Goal: Task Accomplishment & Management: Complete application form

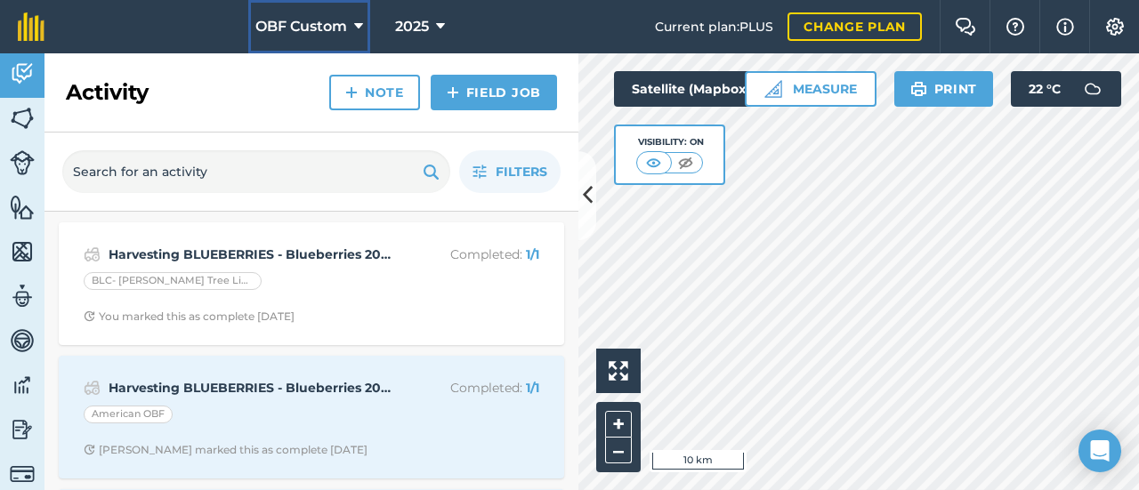
click at [361, 20] on icon at bounding box center [358, 26] width 9 height 21
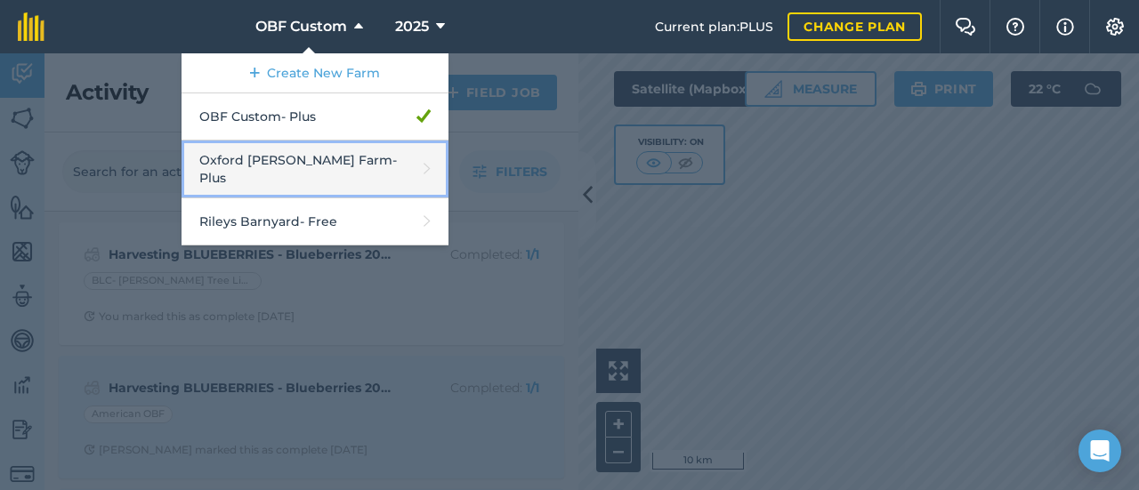
click at [287, 169] on link "Oxford [PERSON_NAME] Farm - Plus" at bounding box center [315, 170] width 267 height 58
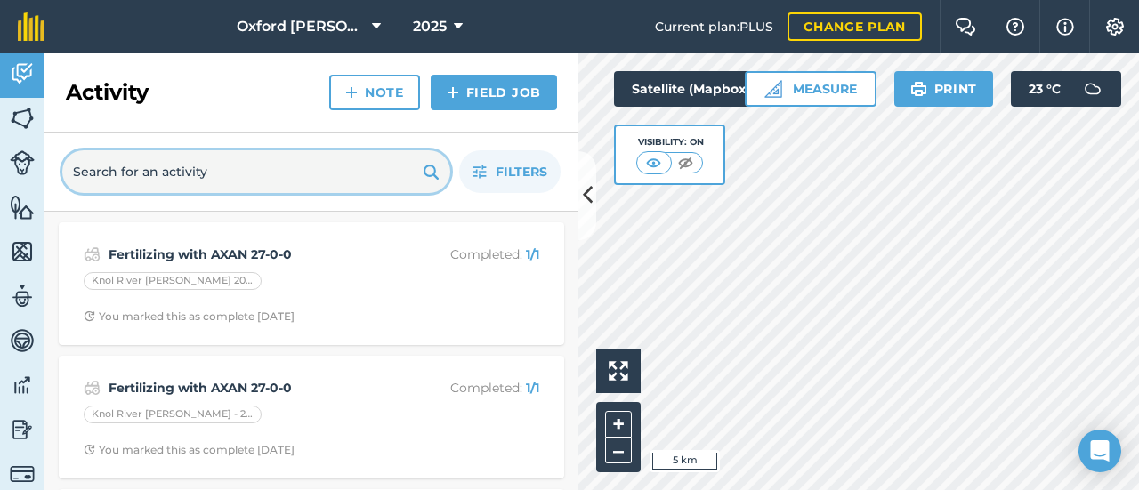
click at [241, 172] on input "text" at bounding box center [256, 171] width 388 height 43
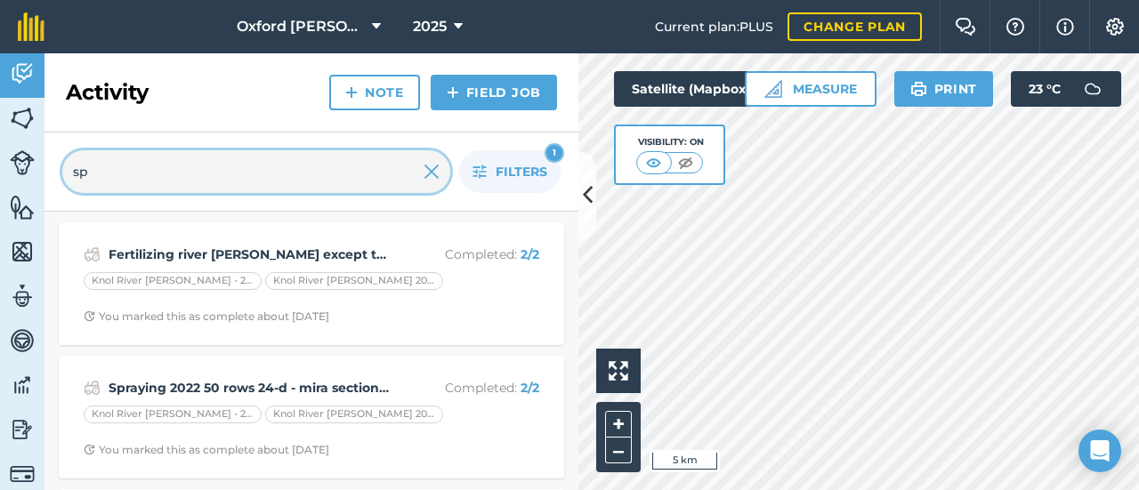
type input "s"
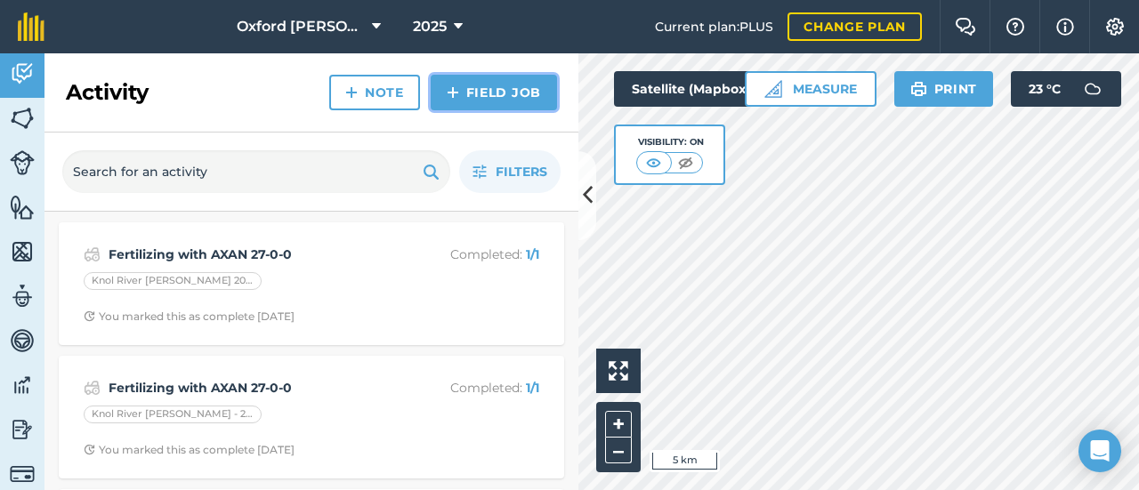
click at [470, 100] on link "Field Job" at bounding box center [494, 93] width 126 height 36
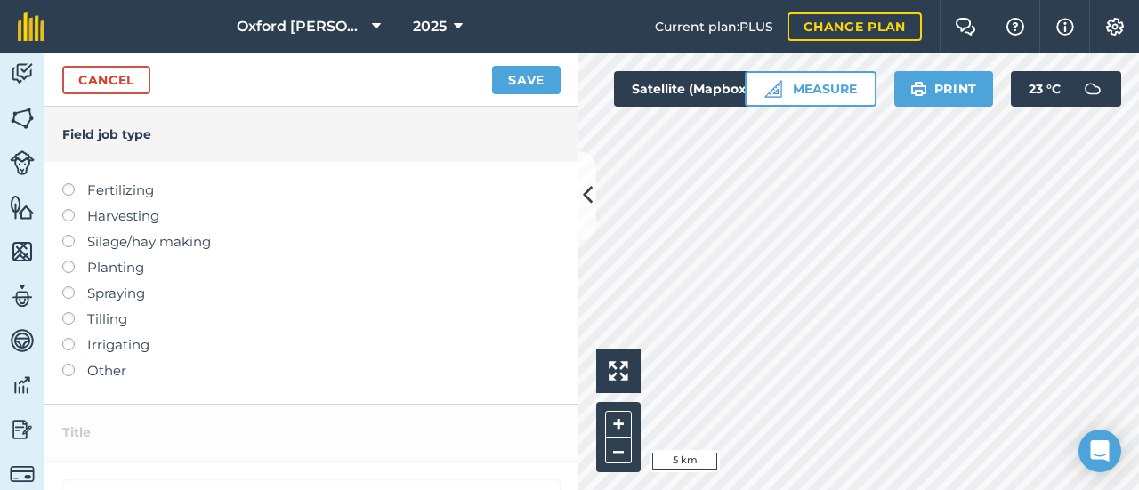
click at [72, 287] on label at bounding box center [74, 287] width 25 height 0
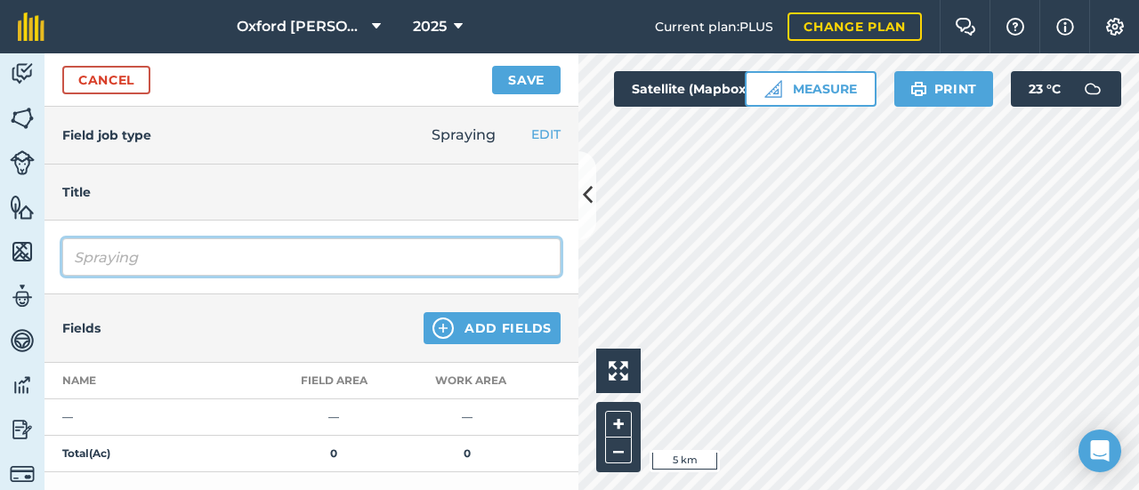
click at [285, 248] on input "Spraying" at bounding box center [311, 257] width 498 height 37
type input "Spraying Phostrol"
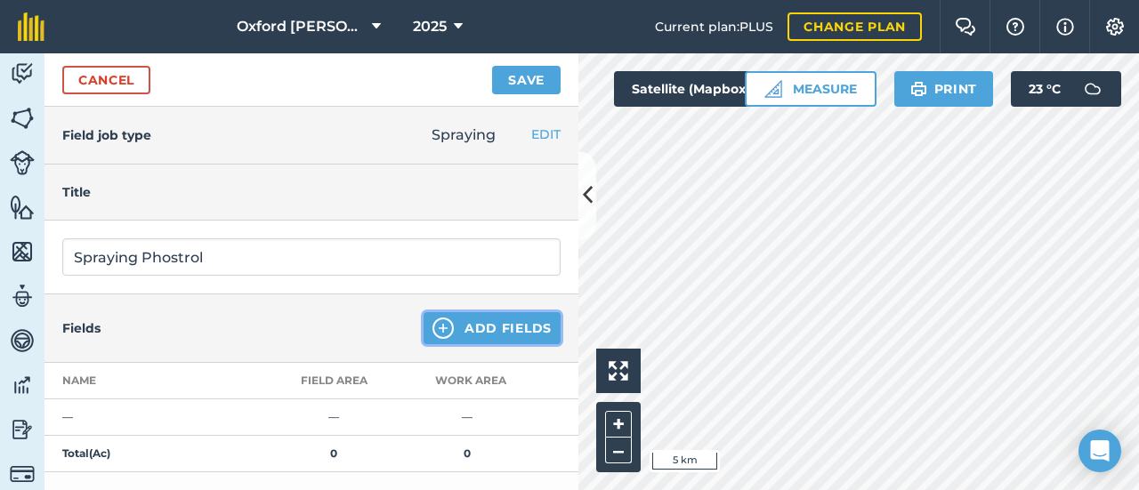
click at [467, 330] on button "Add Fields" at bounding box center [492, 328] width 137 height 32
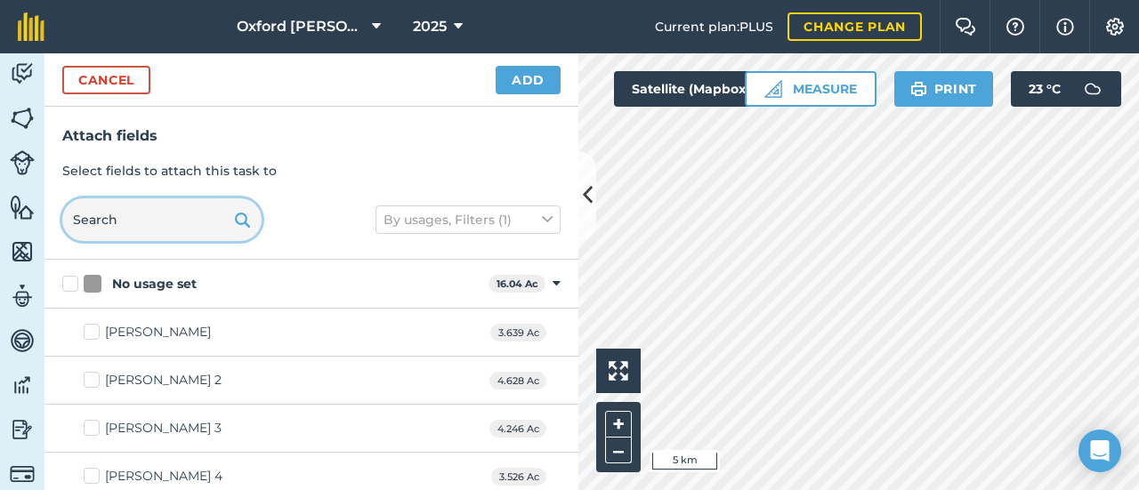
click at [150, 225] on input "text" at bounding box center [161, 219] width 199 height 43
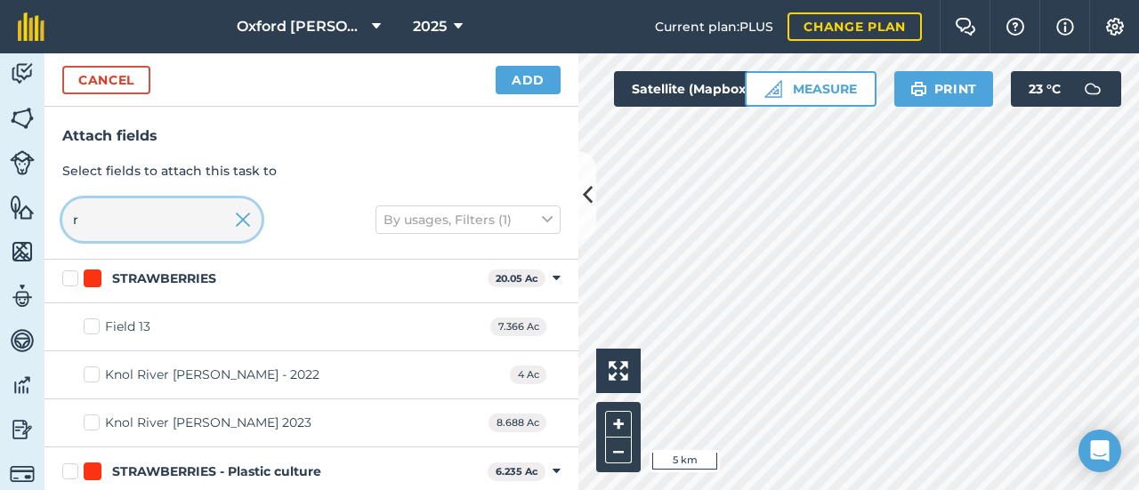
scroll to position [1869, 0]
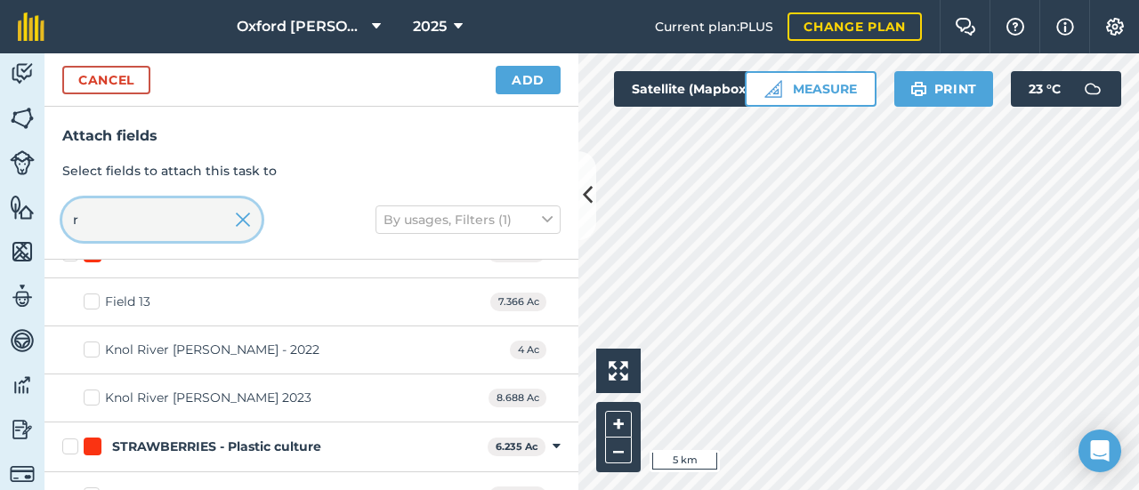
type input "r"
click at [117, 341] on div "Knol River [PERSON_NAME] - 2022" at bounding box center [212, 350] width 214 height 19
click at [95, 341] on input "Knol River [PERSON_NAME] - 2022" at bounding box center [90, 347] width 12 height 12
checkbox input "true"
click at [110, 389] on div "Knol River [PERSON_NAME] 2023" at bounding box center [208, 398] width 206 height 19
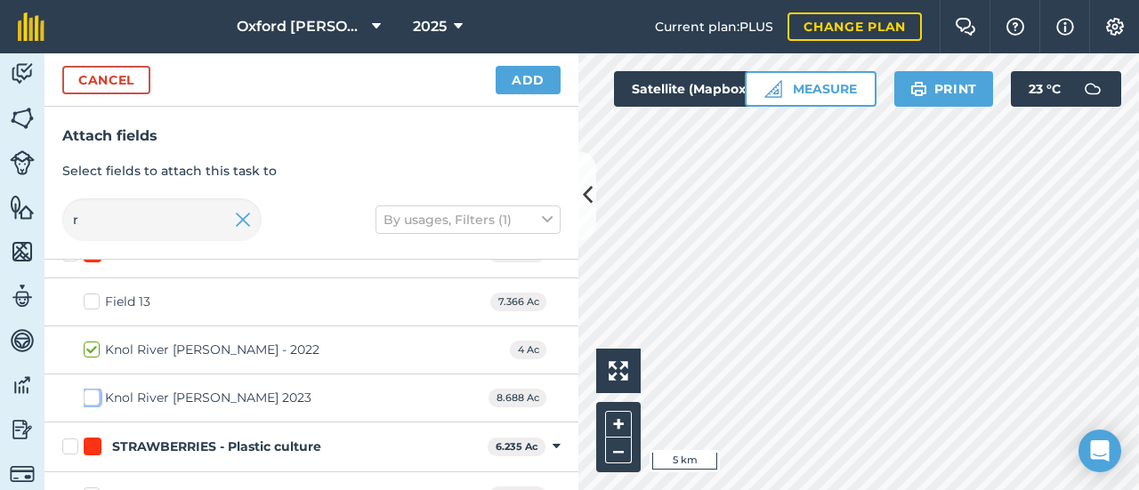
click at [95, 389] on input "Knol River [PERSON_NAME] 2023" at bounding box center [90, 395] width 12 height 12
checkbox input "true"
click at [93, 227] on input "r" at bounding box center [161, 219] width 199 height 43
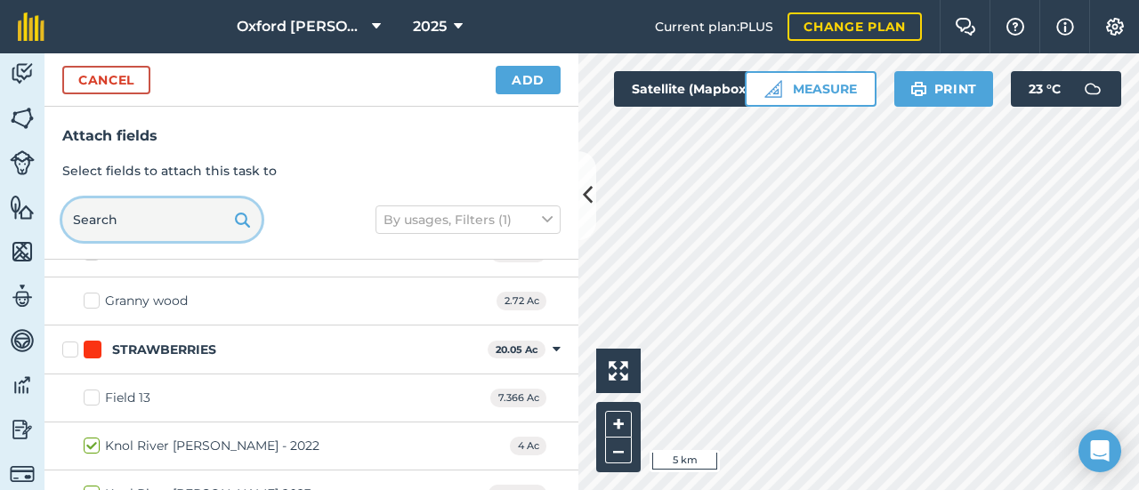
scroll to position [1964, 0]
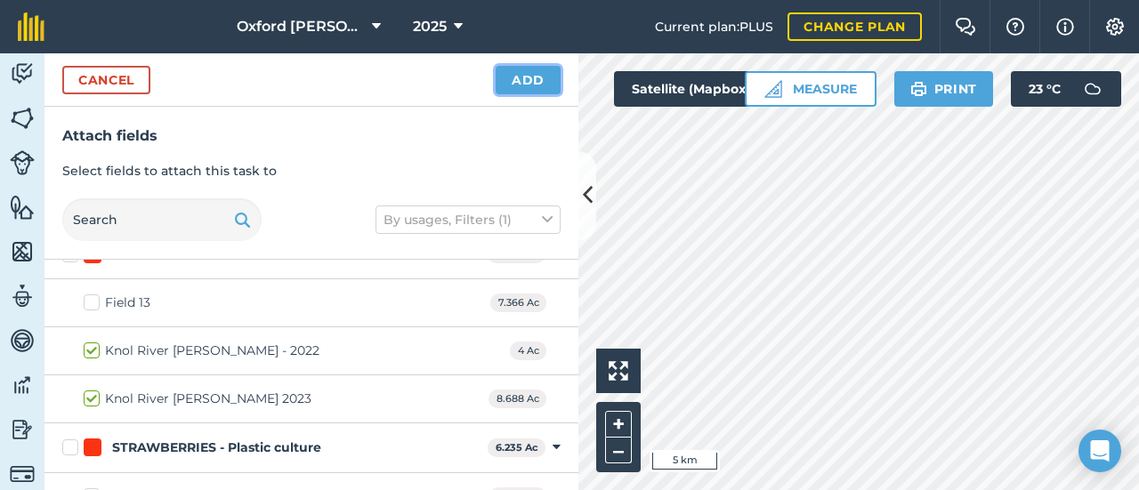
click at [522, 85] on button "Add" at bounding box center [528, 80] width 65 height 28
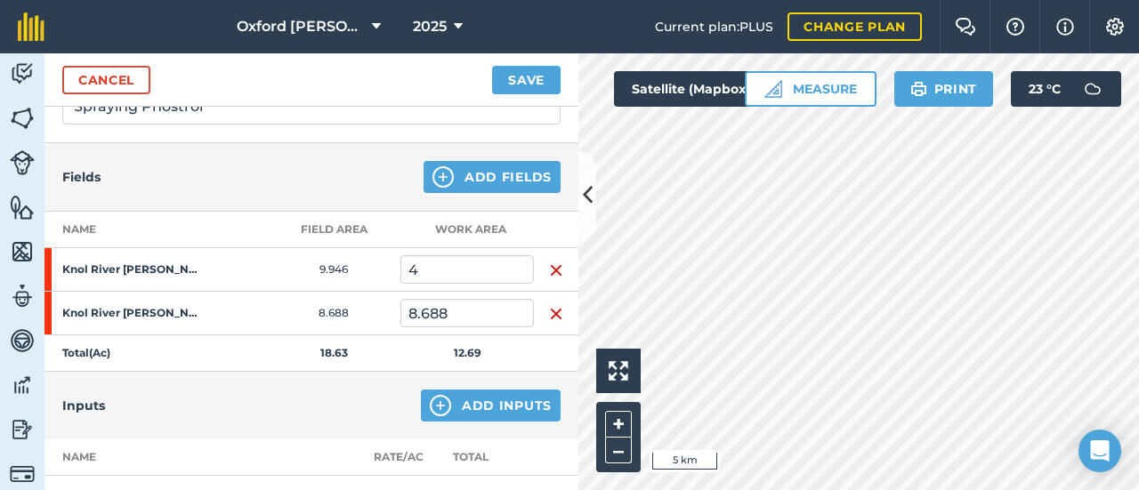
scroll to position [178, 0]
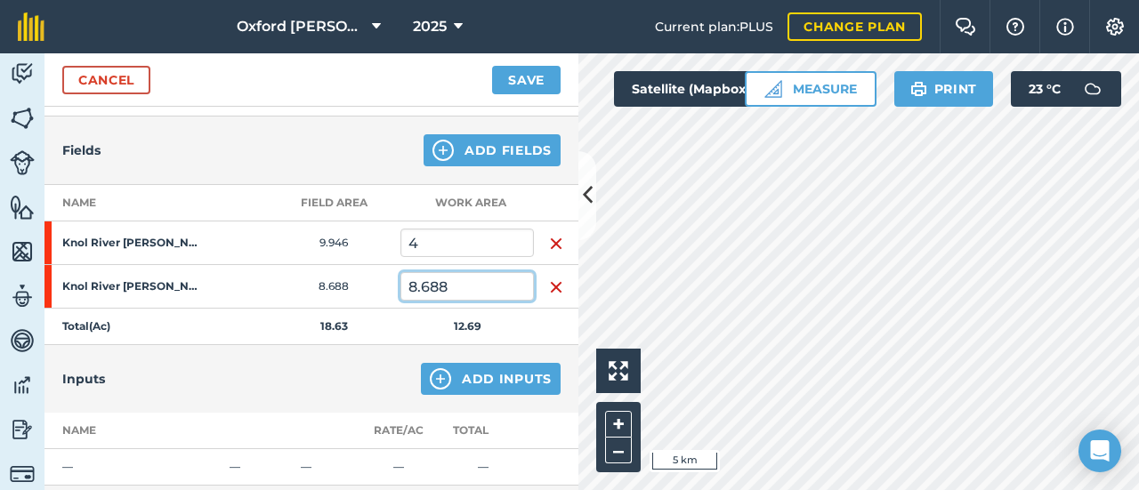
click at [468, 285] on input "8.688" at bounding box center [466, 286] width 133 height 28
type input "8"
type input "9.5"
click at [415, 336] on td "13.5" at bounding box center [466, 327] width 133 height 36
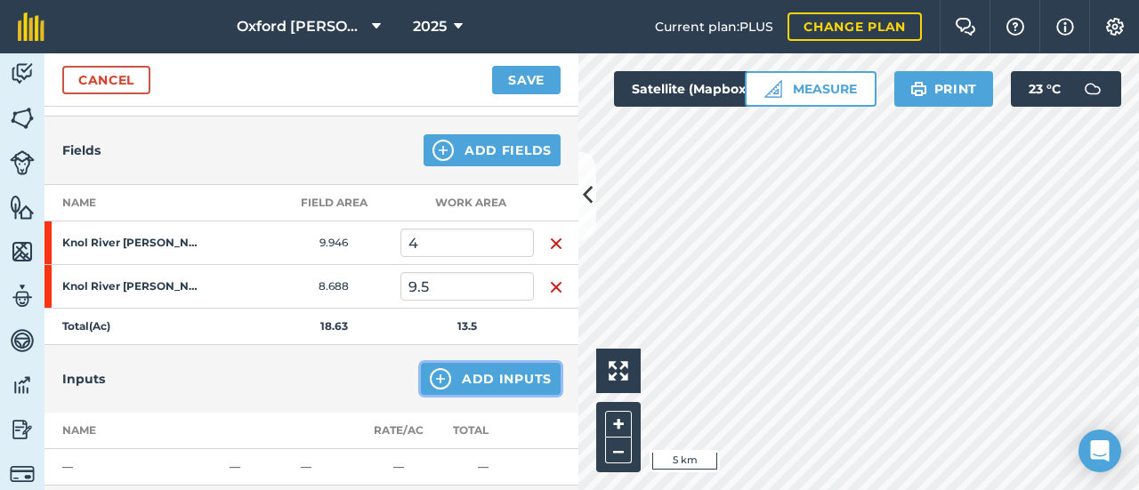
click at [454, 376] on button "Add Inputs" at bounding box center [491, 379] width 140 height 32
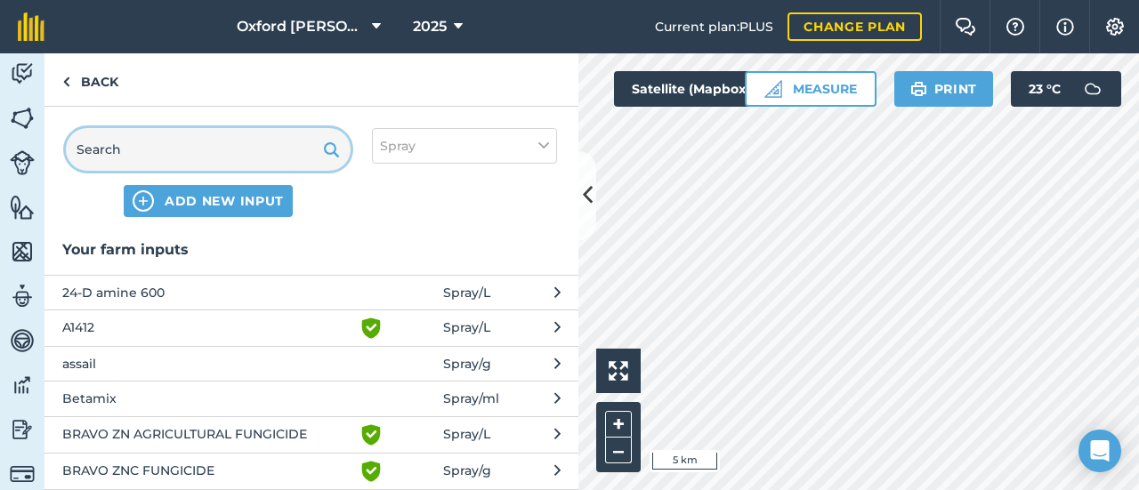
click at [235, 153] on input "text" at bounding box center [208, 149] width 285 height 43
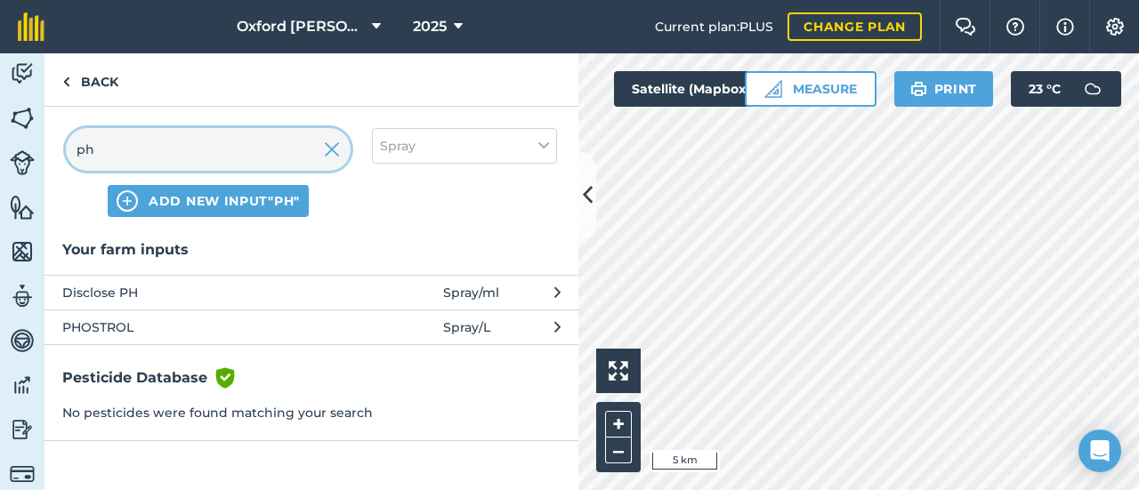
type input "ph"
click at [125, 324] on span "PHOSTROL" at bounding box center [207, 328] width 291 height 20
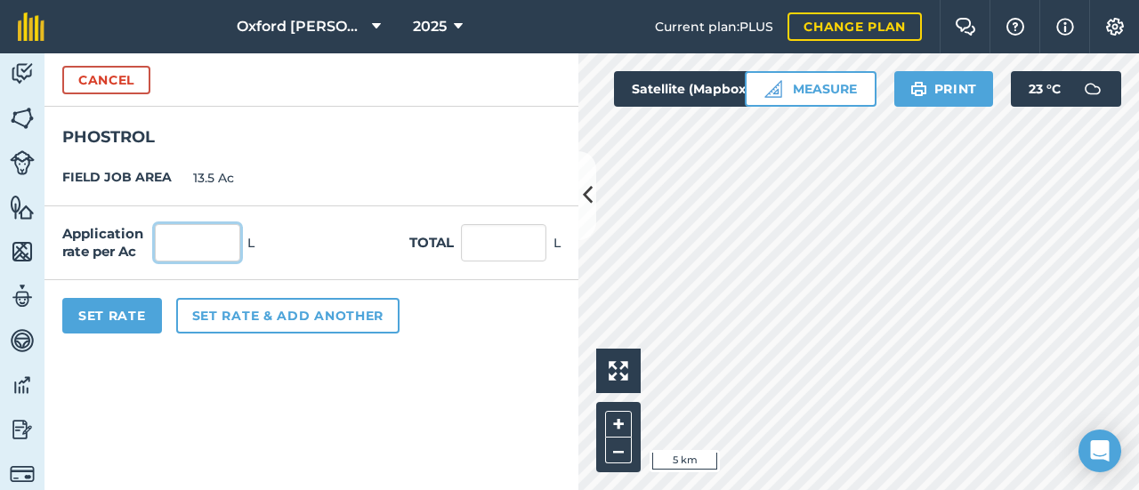
click at [182, 241] on input "text" at bounding box center [197, 242] width 85 height 37
type input "2"
type input "27"
click at [211, 175] on span "13.5 Ac" at bounding box center [213, 178] width 41 height 20
click at [211, 204] on div "FIELD JOB AREA 13.5 Ac" at bounding box center [311, 178] width 534 height 56
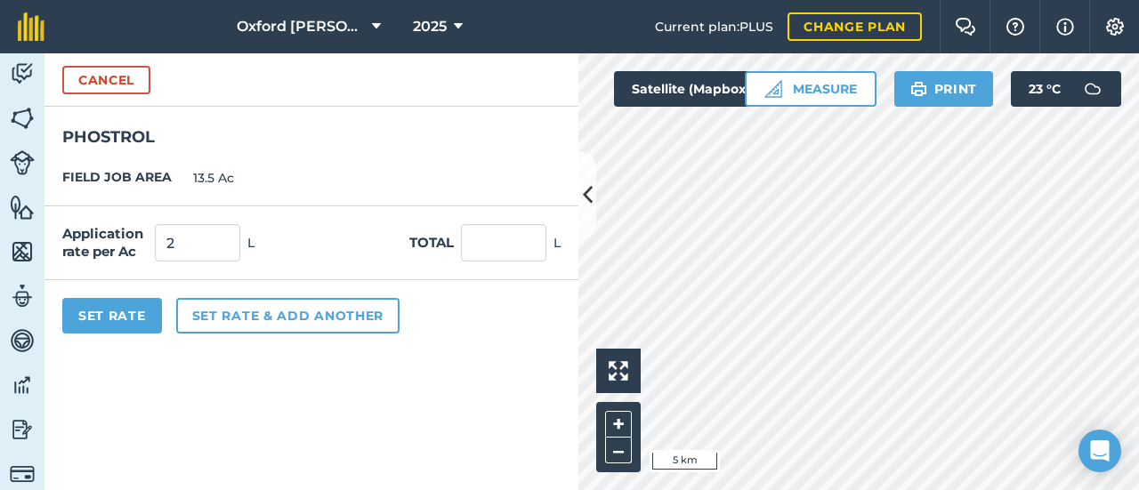
click at [255, 169] on div "FIELD JOB AREA 13.5 Ac" at bounding box center [311, 178] width 534 height 56
click at [207, 117] on h2 "PHOSTROL" at bounding box center [311, 129] width 534 height 44
click at [178, 138] on h2 "PHOSTROL" at bounding box center [311, 129] width 534 height 44
click at [86, 81] on button "Cancel" at bounding box center [106, 80] width 88 height 28
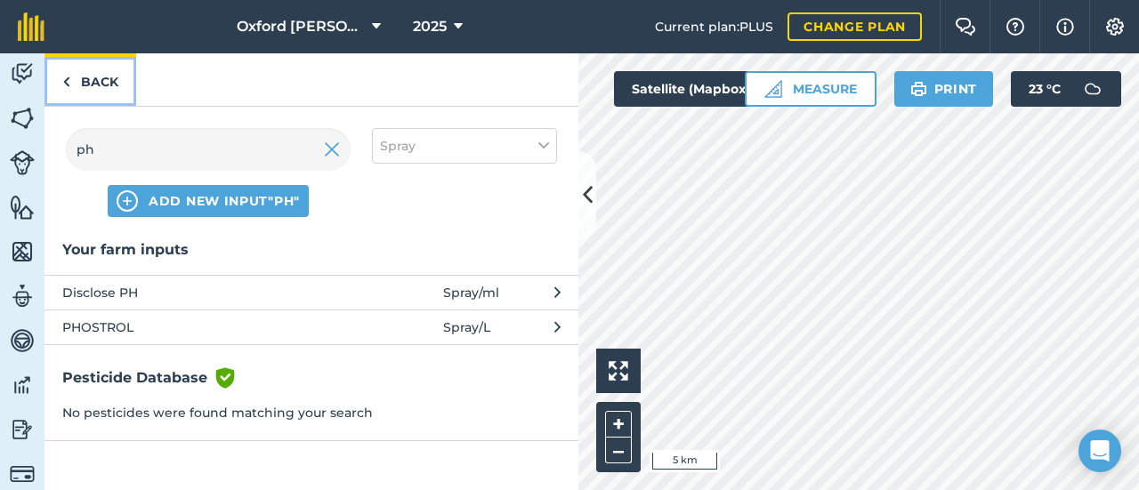
click at [96, 86] on link "Back" at bounding box center [90, 79] width 92 height 53
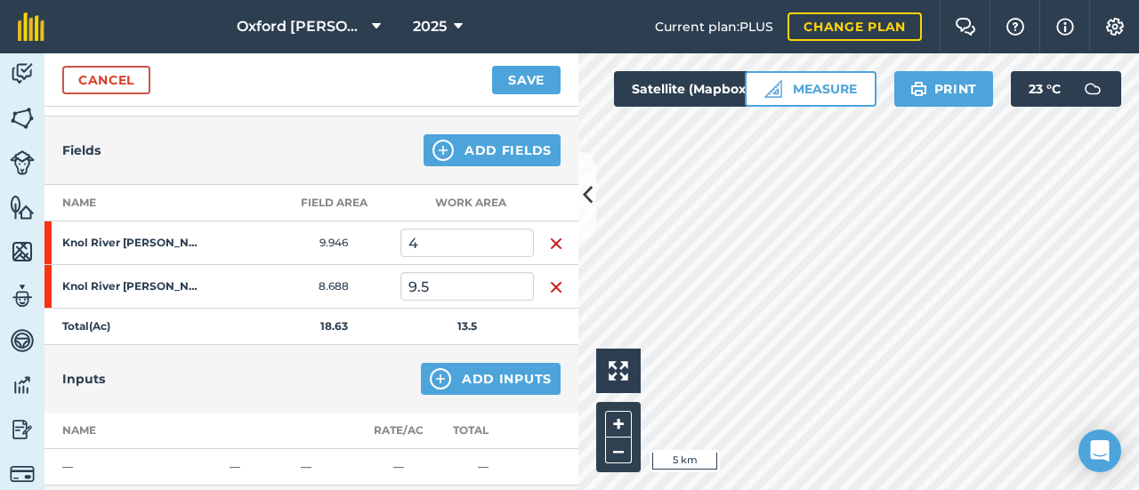
click at [246, 323] on td "Total ( Ac )" at bounding box center [155, 327] width 222 height 36
click at [395, 316] on td "18.63" at bounding box center [333, 327] width 133 height 36
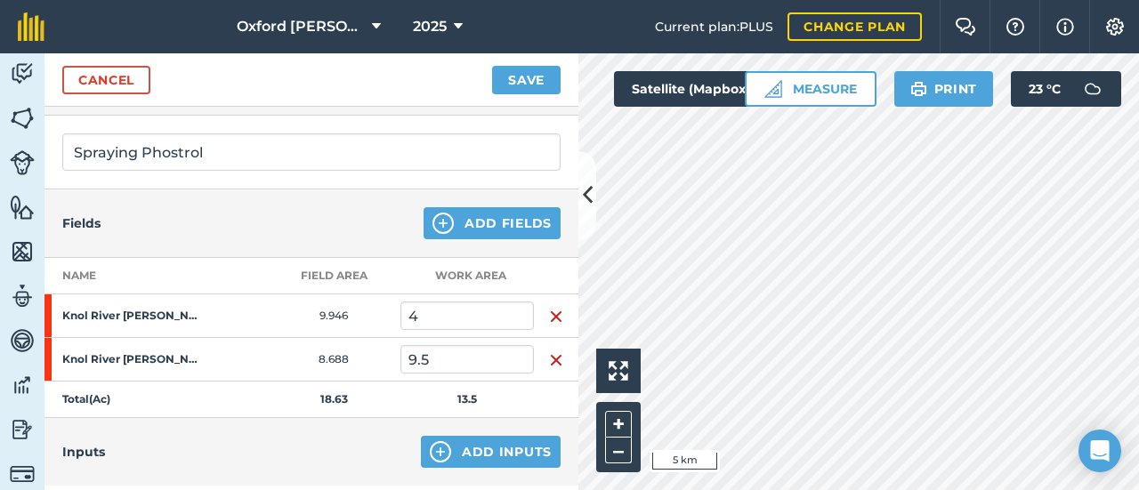
scroll to position [89, 0]
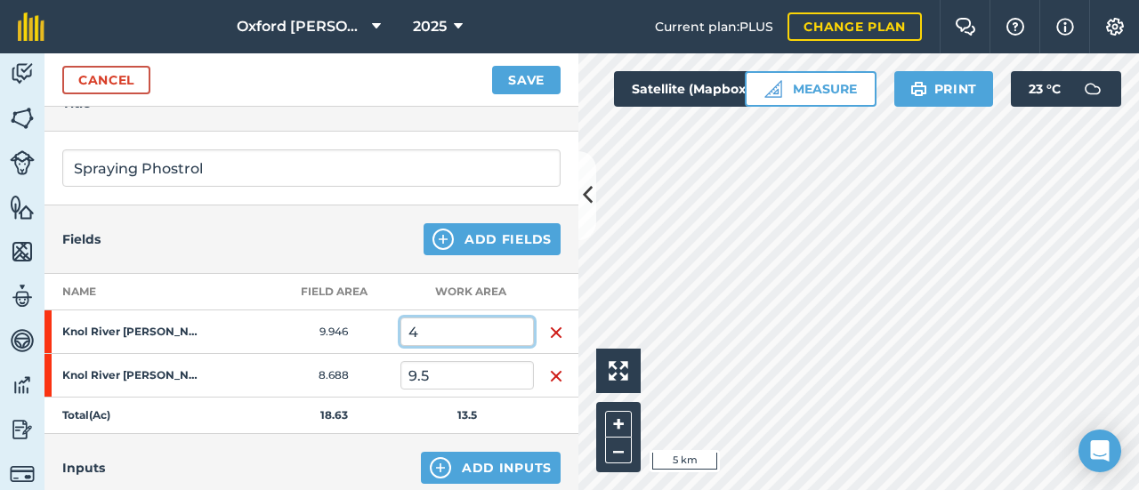
click at [425, 335] on input "4" at bounding box center [466, 332] width 133 height 28
click at [437, 368] on input "9.5" at bounding box center [466, 375] width 133 height 28
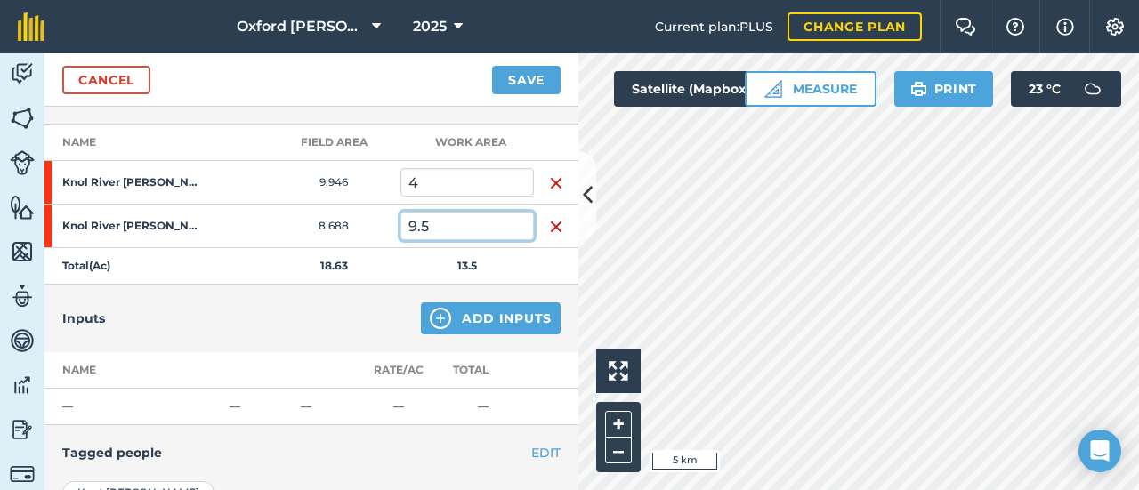
scroll to position [267, 0]
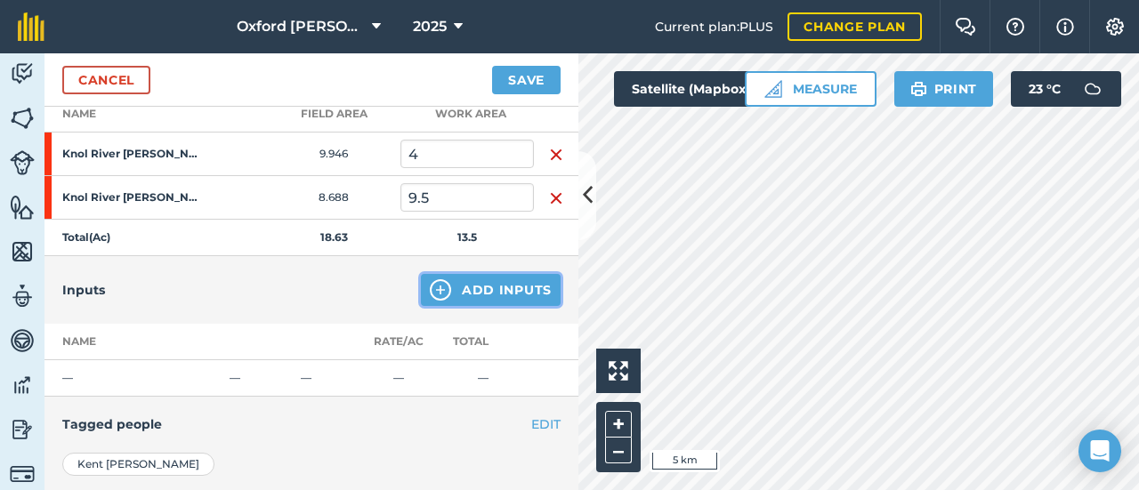
click at [481, 295] on button "Add Inputs" at bounding box center [491, 290] width 140 height 32
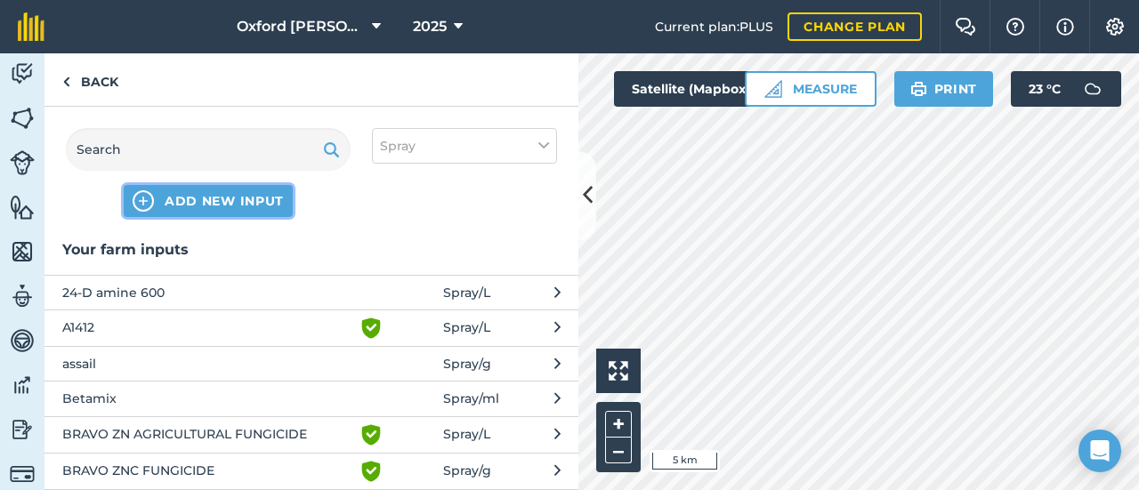
click at [265, 197] on span "ADD NEW INPUT" at bounding box center [224, 201] width 119 height 18
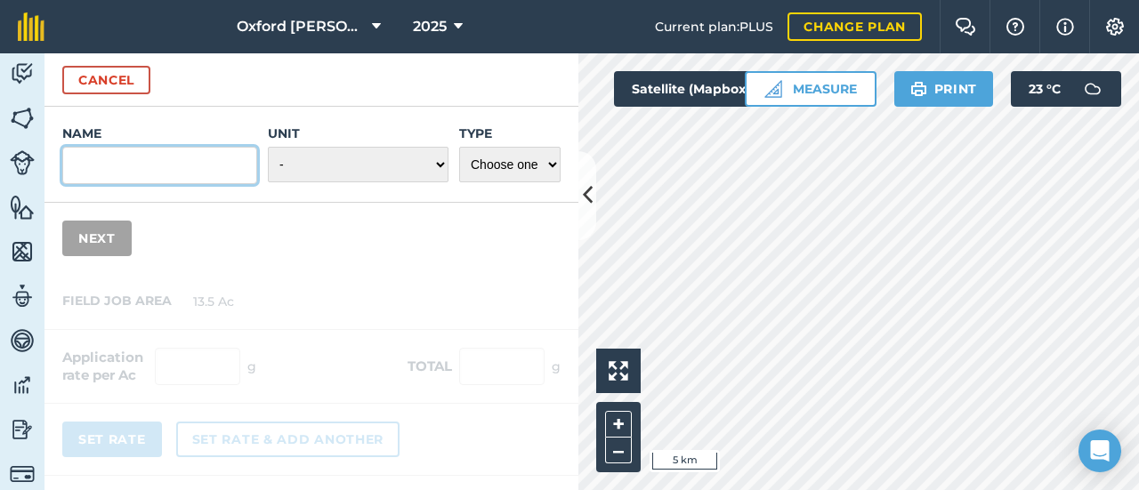
click at [215, 181] on input "Name" at bounding box center [159, 165] width 195 height 37
type input "p"
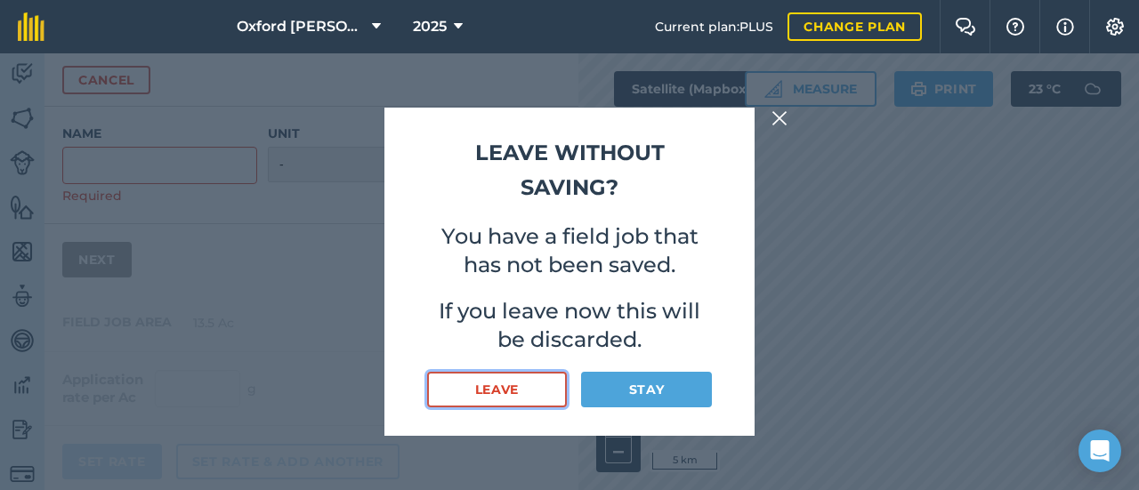
click at [539, 385] on button "Leave" at bounding box center [497, 390] width 140 height 36
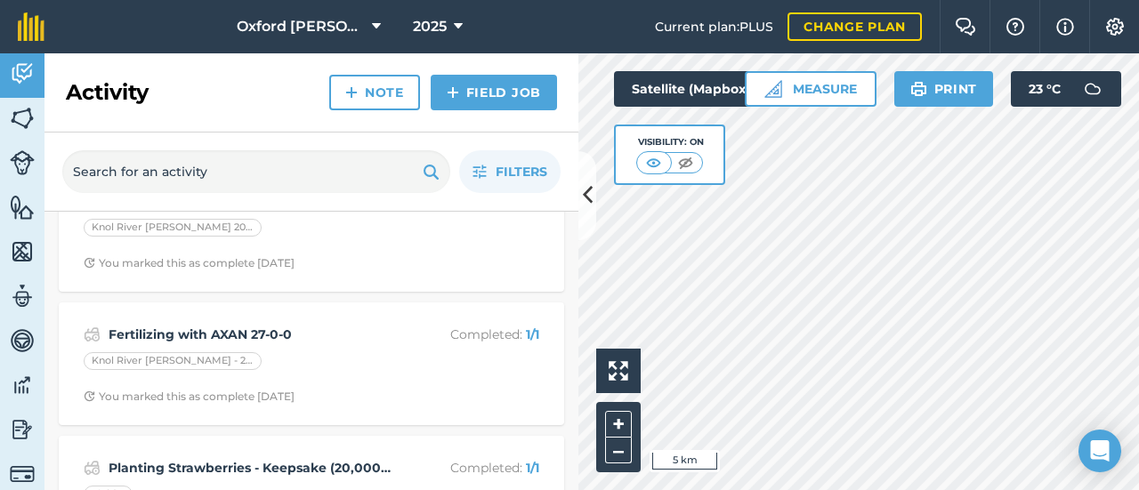
scroll to position [89, 0]
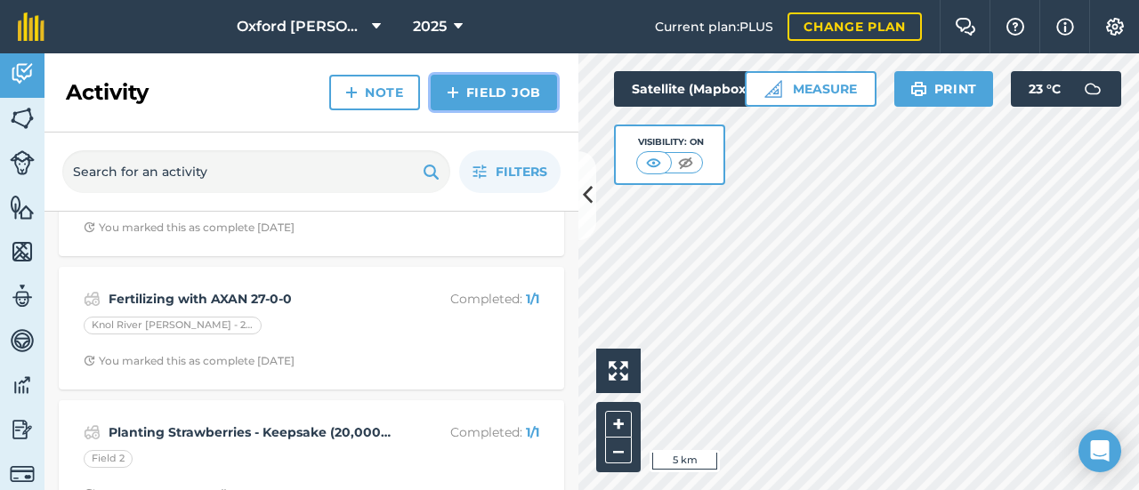
click at [498, 91] on link "Field Job" at bounding box center [494, 93] width 126 height 36
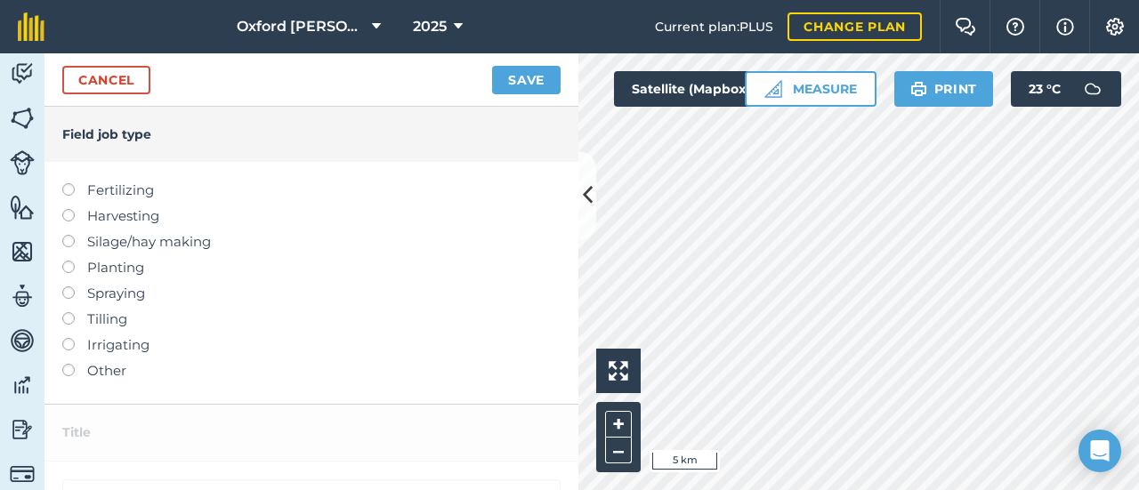
click at [75, 295] on label "Spraying" at bounding box center [311, 293] width 498 height 21
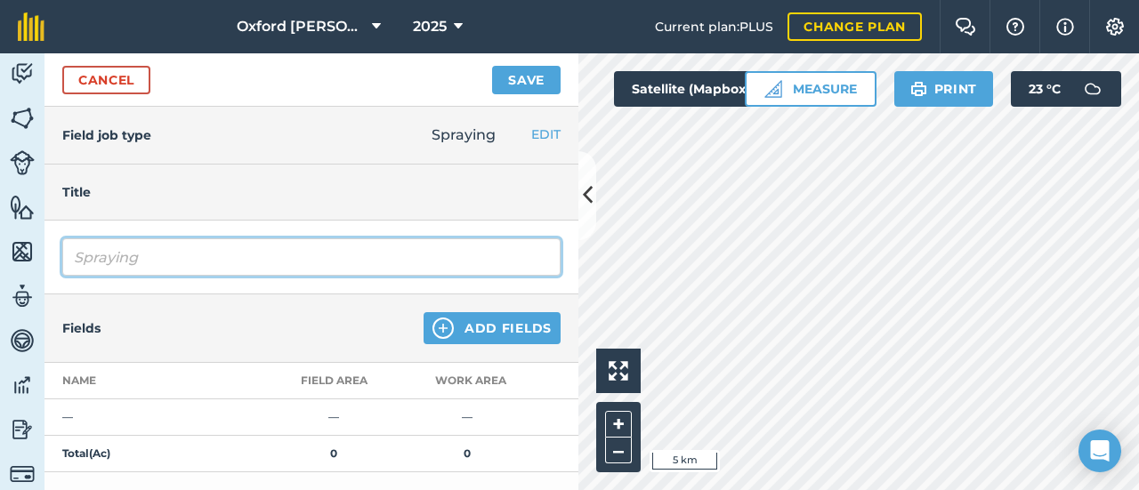
click at [198, 273] on input "Spraying" at bounding box center [311, 257] width 498 height 37
click at [198, 262] on input "Spraying phosytol" at bounding box center [311, 257] width 498 height 37
drag, startPoint x: 198, startPoint y: 262, endPoint x: 155, endPoint y: 254, distance: 43.5
click at [155, 254] on input "Spraying phosytol" at bounding box center [311, 257] width 498 height 37
click at [231, 261] on input "Sprayinr phostrol" at bounding box center [311, 257] width 498 height 37
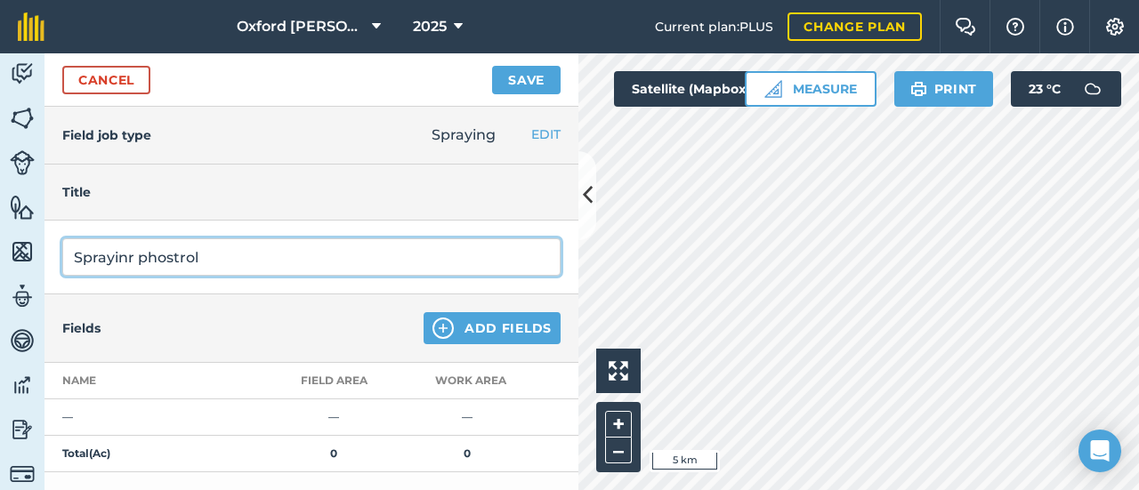
click at [163, 250] on input "Sprayinr phostrol" at bounding box center [311, 257] width 498 height 37
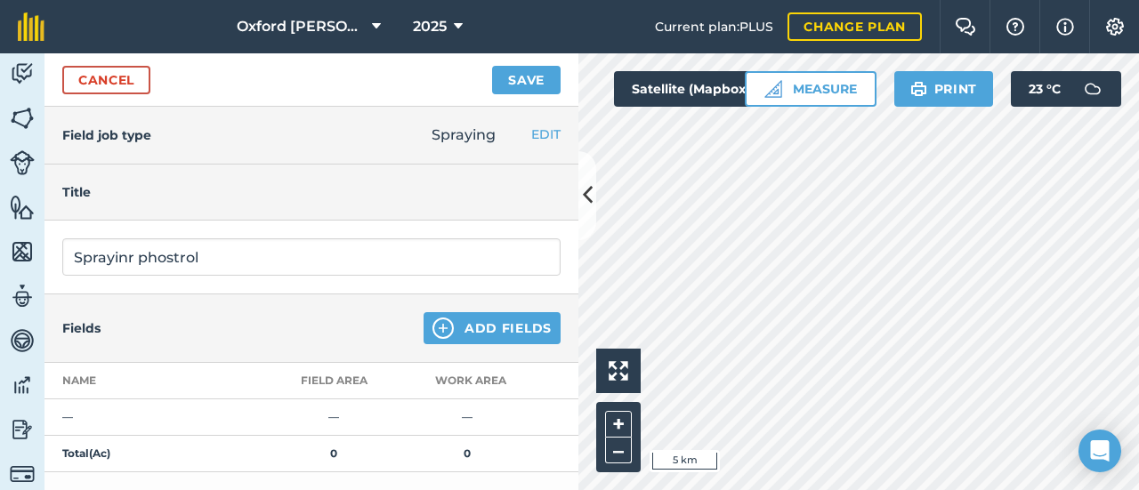
drag, startPoint x: 163, startPoint y: 250, endPoint x: 472, endPoint y: 206, distance: 312.0
click at [472, 206] on div "Title" at bounding box center [311, 193] width 534 height 56
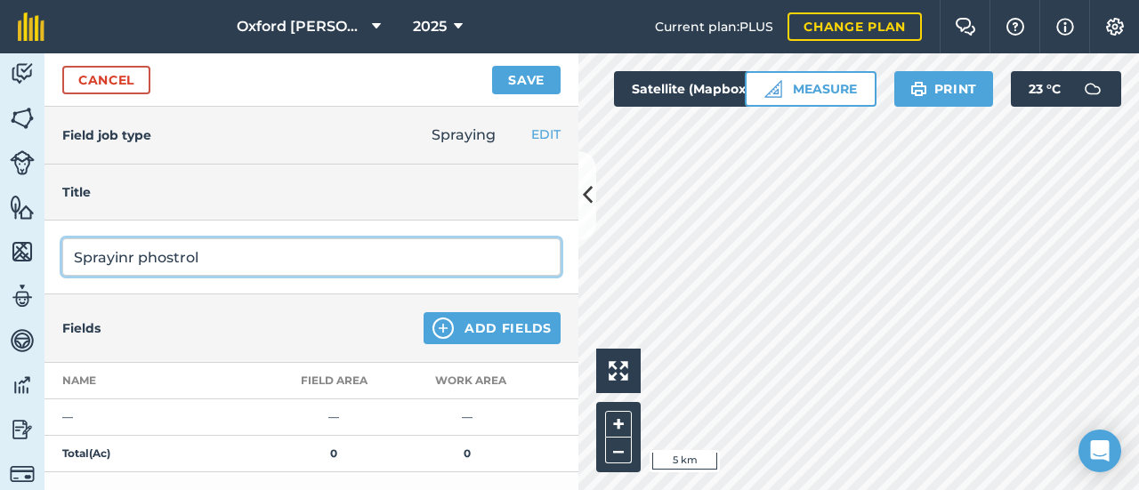
click at [211, 260] on input "Sprayinr phostrol" at bounding box center [311, 257] width 498 height 37
click at [132, 254] on input "Sprayinr phostrol" at bounding box center [311, 257] width 498 height 37
click at [204, 255] on input "Spraying phostrol" at bounding box center [311, 257] width 498 height 37
click at [207, 254] on input "Spraying phostrol" at bounding box center [311, 257] width 498 height 37
click at [172, 257] on input "Spraying phostrol" at bounding box center [311, 257] width 498 height 37
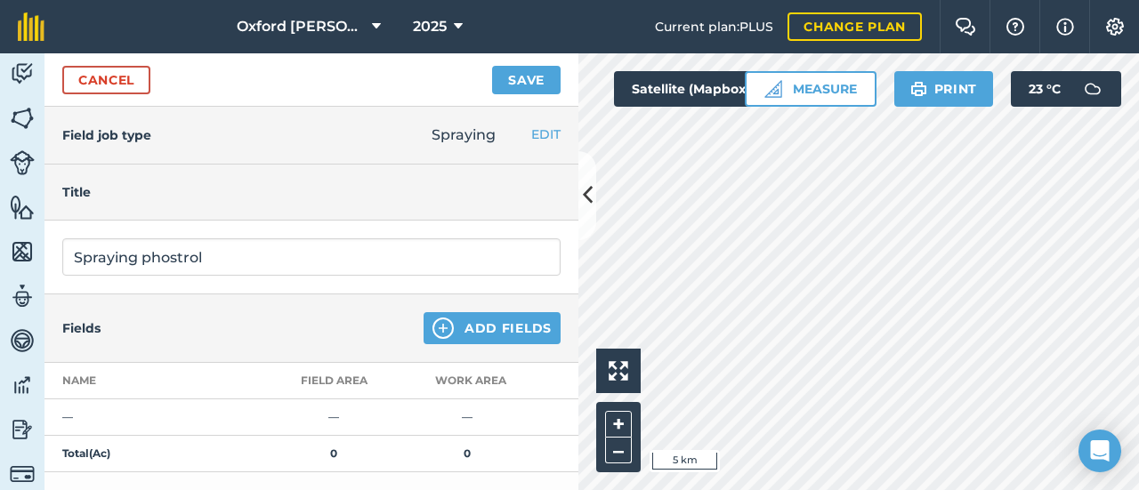
drag, startPoint x: 172, startPoint y: 257, endPoint x: 459, endPoint y: 190, distance: 295.1
click at [459, 190] on h4 "Title" at bounding box center [311, 192] width 498 height 20
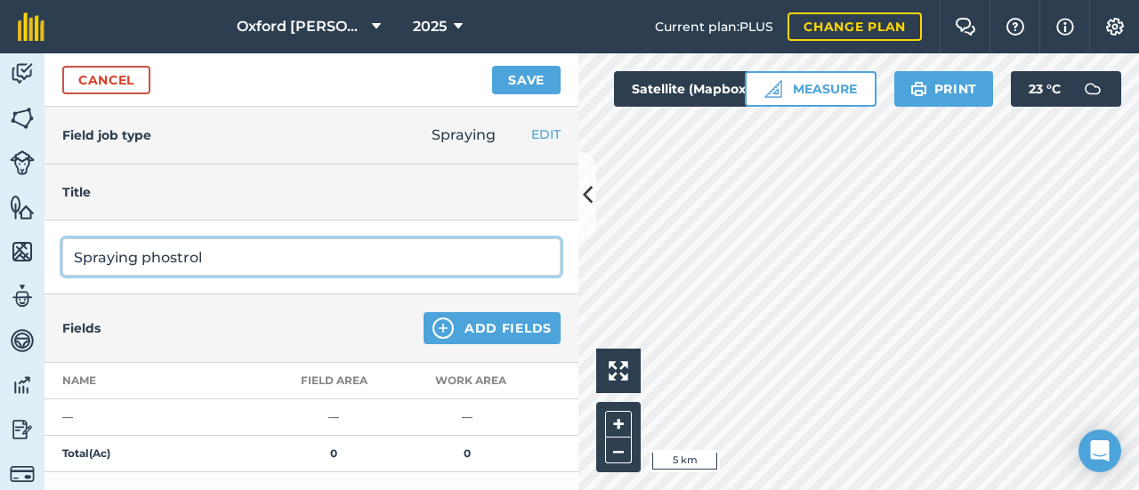
click at [150, 254] on input "Spraying phostrol" at bounding box center [311, 257] width 498 height 37
click at [239, 260] on input "Spraying Phostrol" at bounding box center [311, 257] width 498 height 37
type input "Spraying Phostrol"
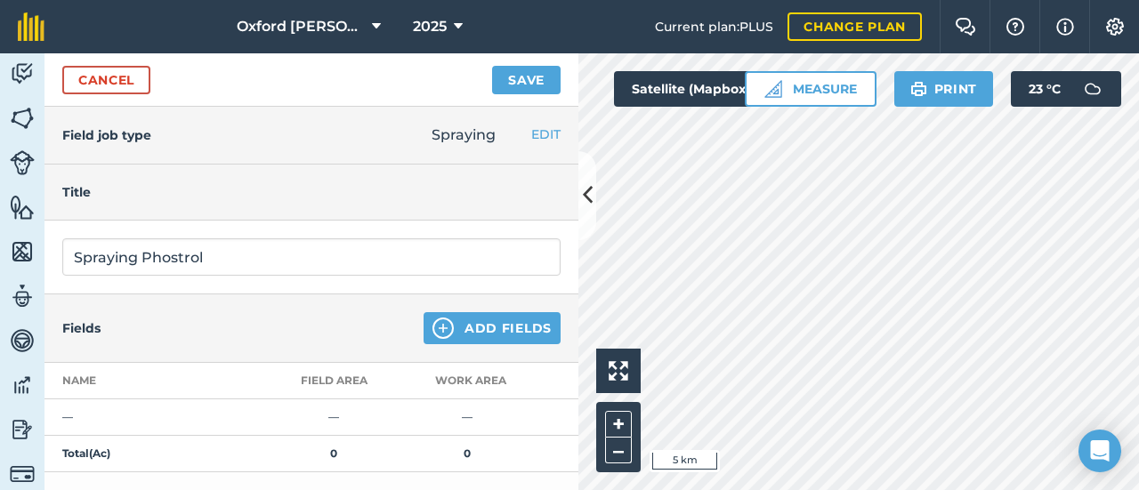
drag, startPoint x: 183, startPoint y: 258, endPoint x: 142, endPoint y: 198, distance: 72.3
click at [142, 198] on h4 "Title" at bounding box center [311, 192] width 498 height 20
click at [117, 85] on link "Cancel" at bounding box center [106, 80] width 88 height 28
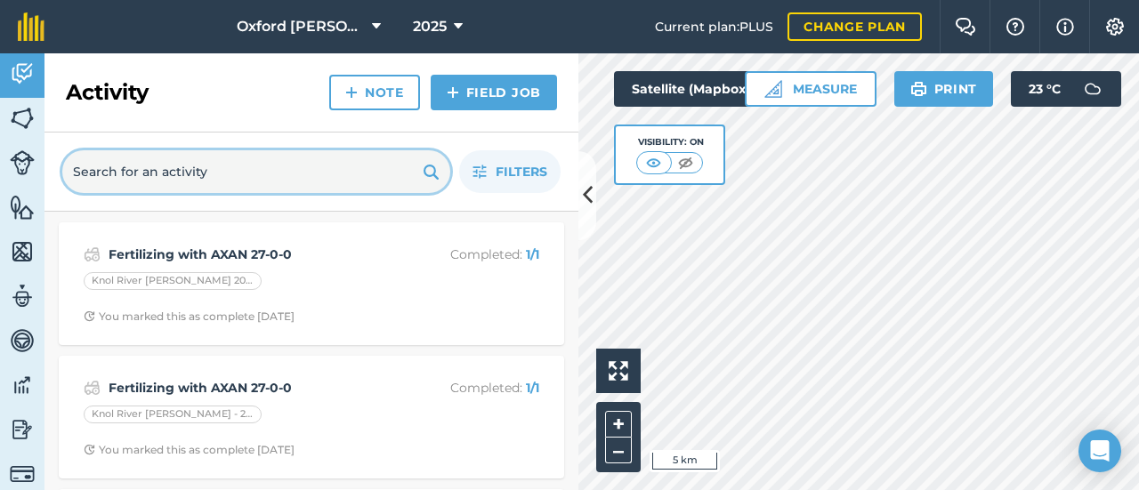
click at [228, 174] on input "text" at bounding box center [256, 171] width 388 height 43
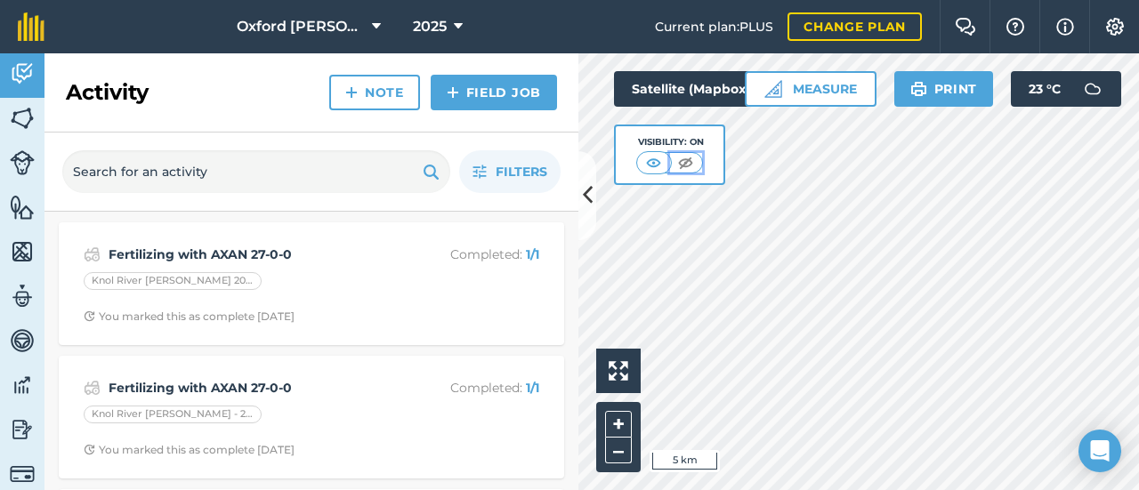
click at [691, 166] on img at bounding box center [686, 163] width 22 height 18
click at [647, 158] on img at bounding box center [654, 163] width 22 height 18
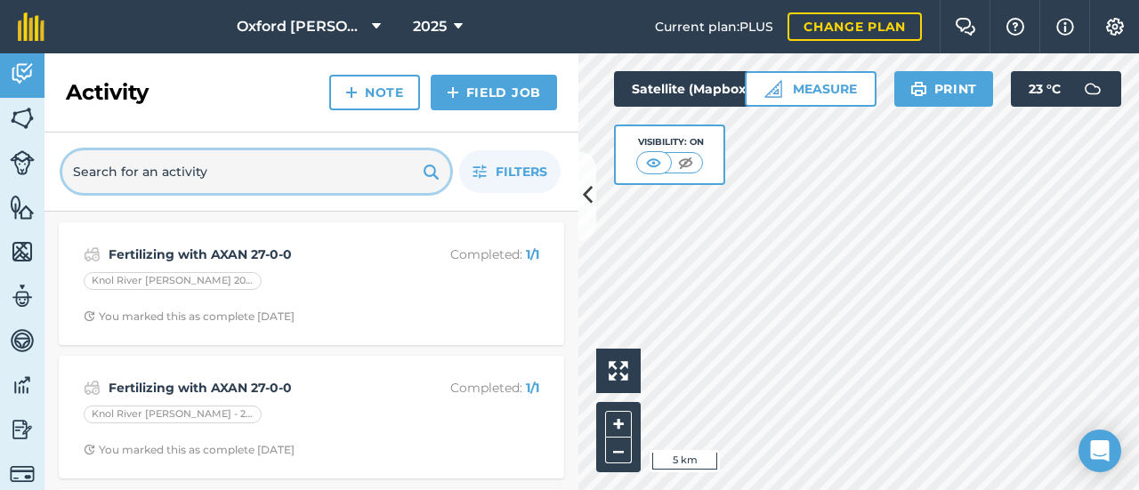
click at [301, 179] on input "text" at bounding box center [256, 171] width 388 height 43
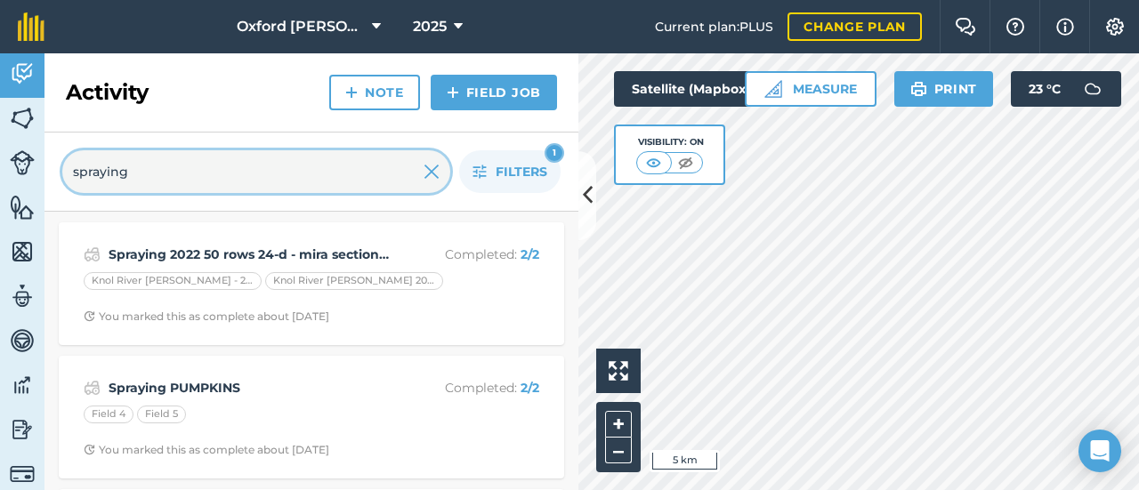
type input "spraying"
click at [301, 179] on input "spraying" at bounding box center [256, 171] width 388 height 43
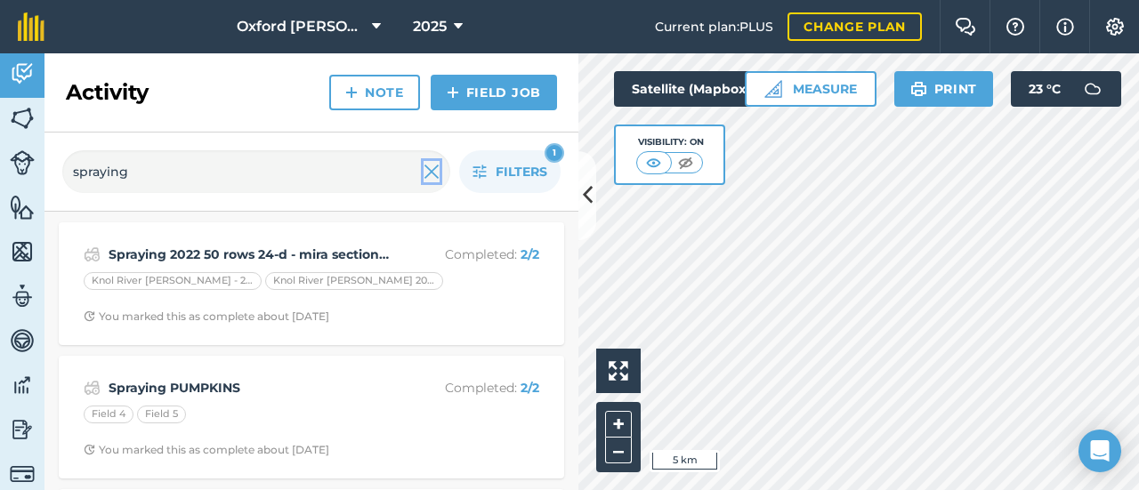
click at [429, 170] on img at bounding box center [432, 171] width 16 height 21
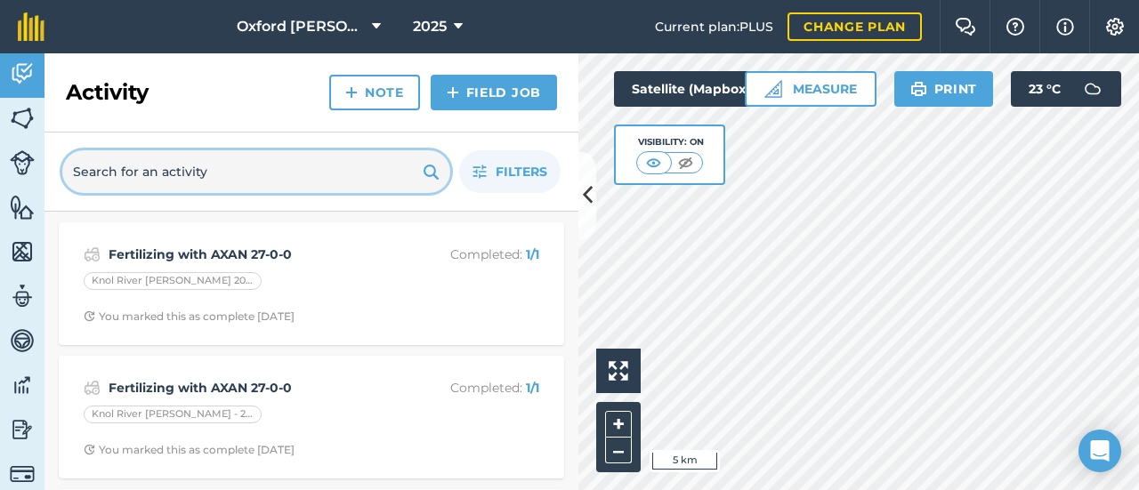
click at [370, 175] on input "text" at bounding box center [256, 171] width 388 height 43
type input "s"
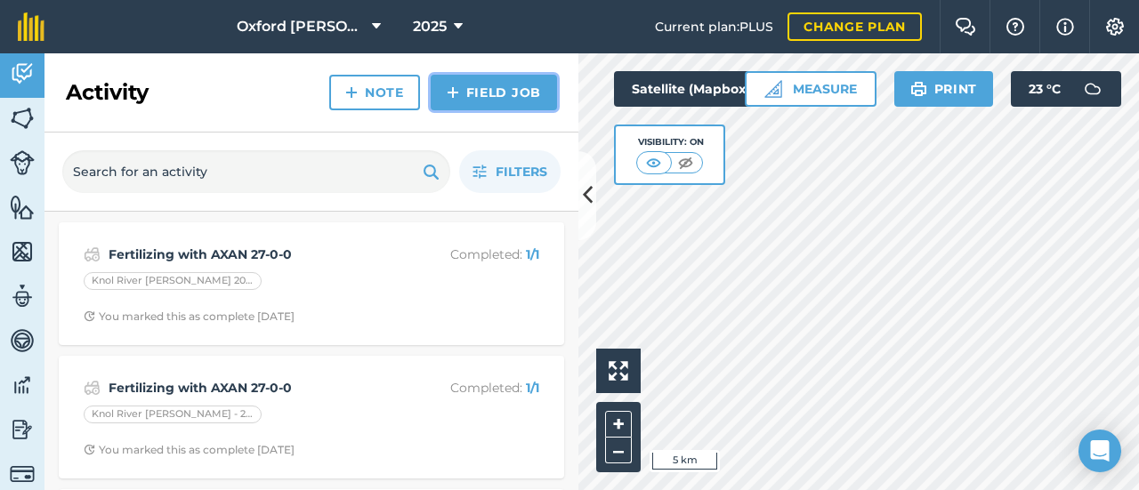
click at [516, 86] on link "Field Job" at bounding box center [494, 93] width 126 height 36
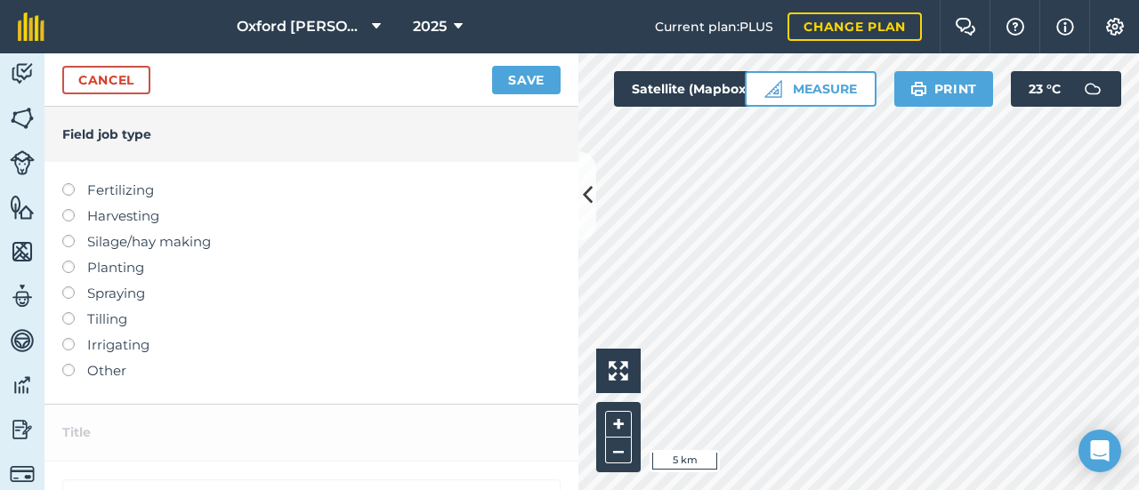
click at [68, 287] on label at bounding box center [74, 287] width 25 height 0
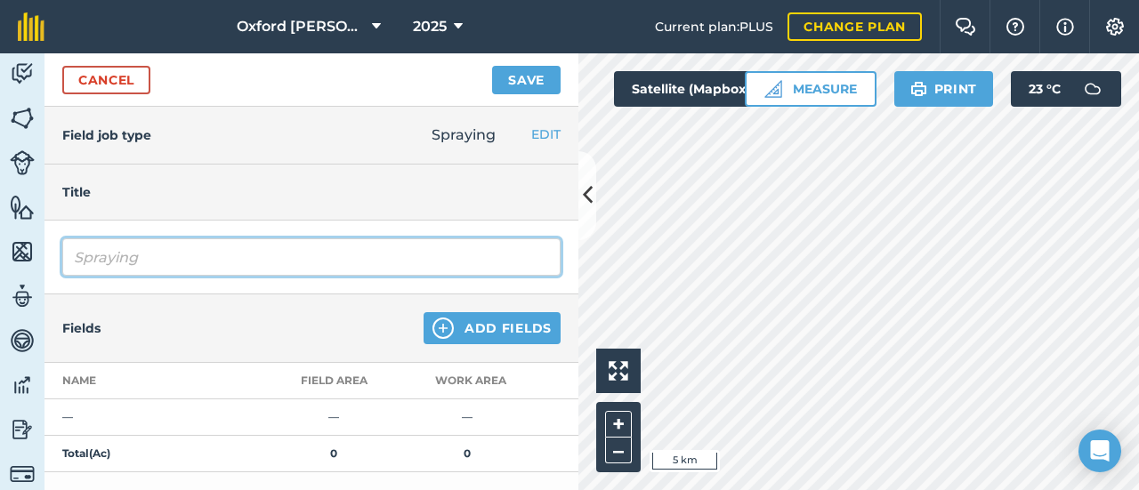
click at [81, 261] on input "Spraying" at bounding box center [311, 257] width 498 height 37
click at [150, 254] on input "Spraying" at bounding box center [311, 257] width 498 height 37
type input "Spraying Phostrol"
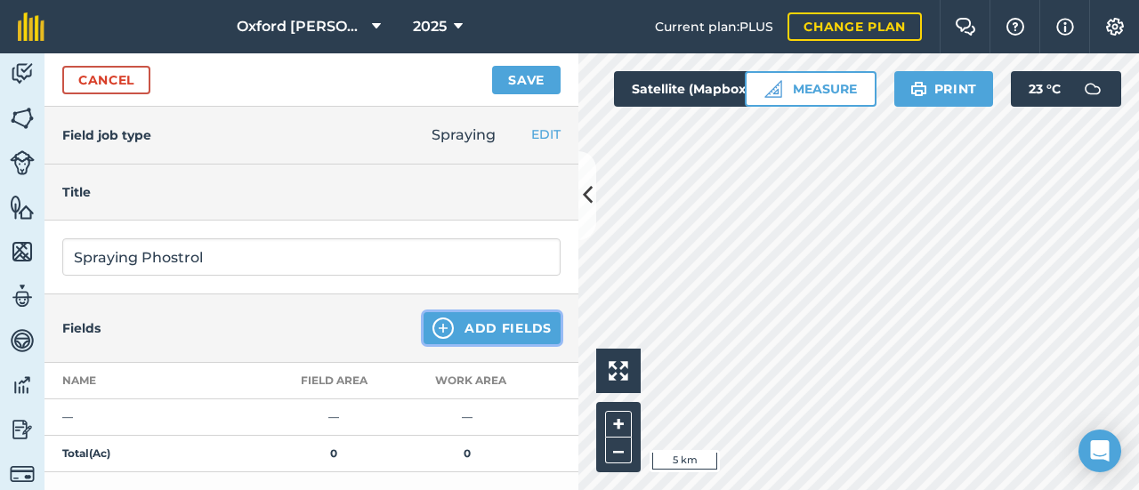
click at [468, 324] on button "Add Fields" at bounding box center [492, 328] width 137 height 32
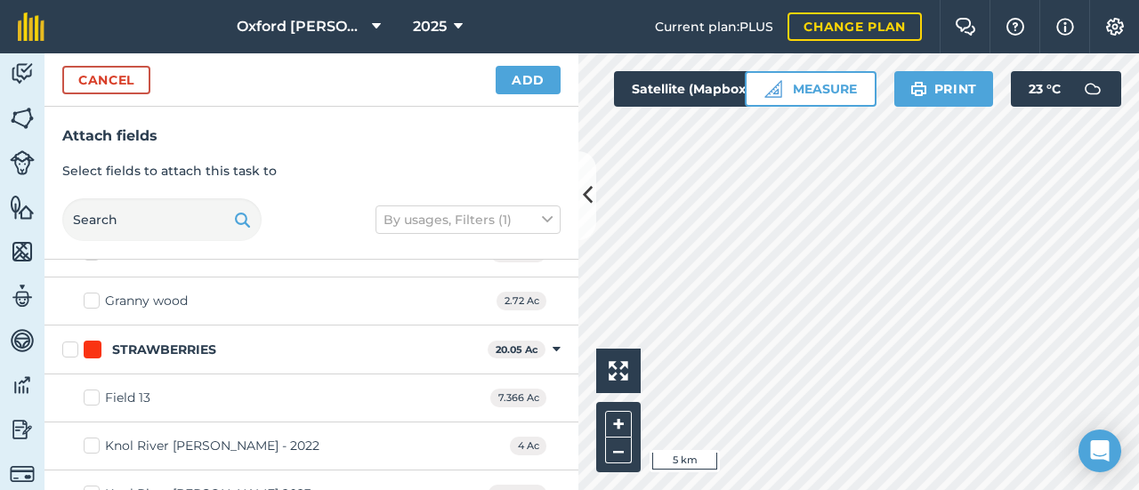
scroll to position [1958, 0]
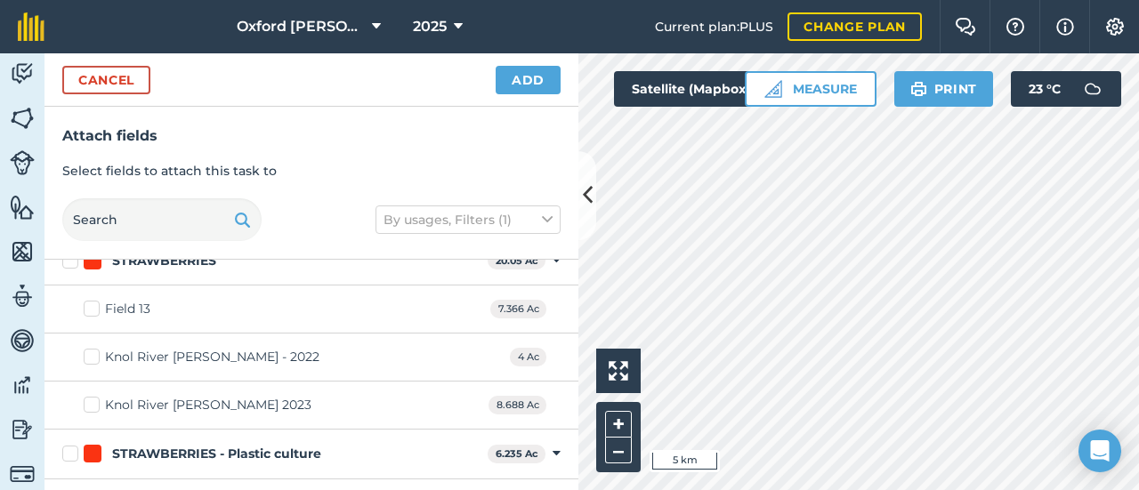
click at [95, 348] on label "Knol River [PERSON_NAME] - 2022" at bounding box center [202, 357] width 236 height 19
click at [95, 348] on input "Knol River [PERSON_NAME] - 2022" at bounding box center [90, 354] width 12 height 12
checkbox input "true"
click at [88, 396] on label "Knol River [PERSON_NAME] 2023" at bounding box center [198, 405] width 228 height 19
click at [88, 396] on input "Knol River [PERSON_NAME] 2023" at bounding box center [90, 402] width 12 height 12
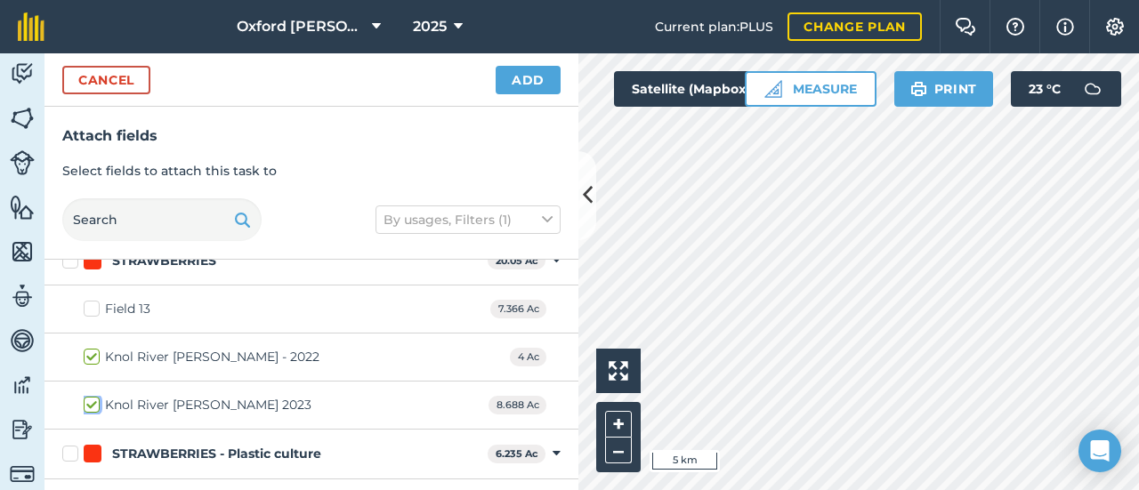
checkbox input "true"
click at [514, 83] on button "Add" at bounding box center [528, 80] width 65 height 28
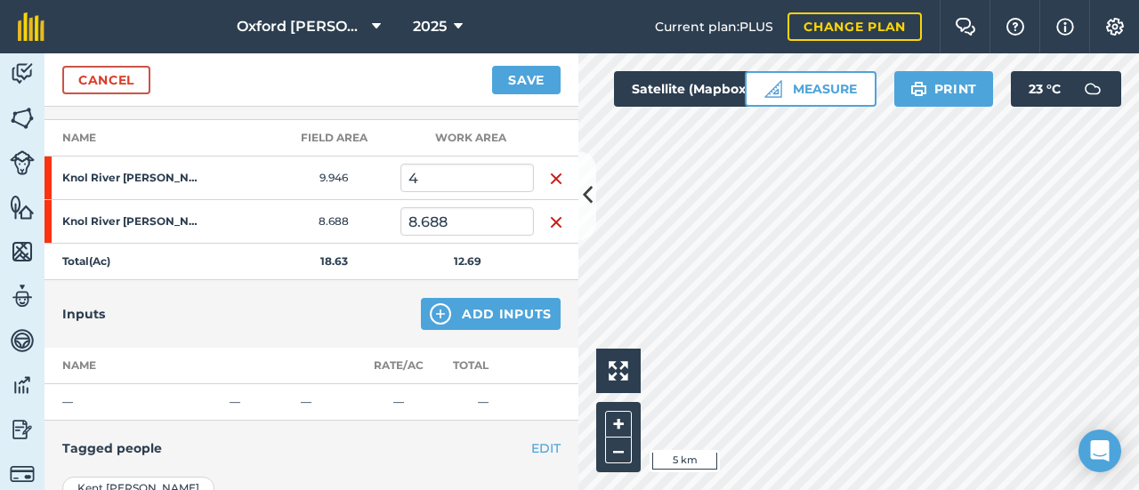
scroll to position [267, 0]
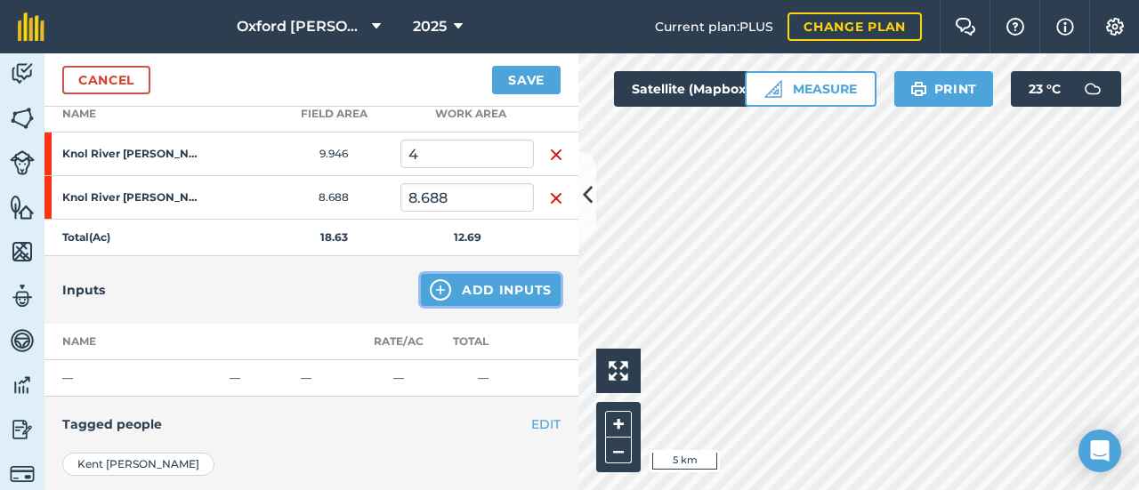
click at [473, 291] on button "Add Inputs" at bounding box center [491, 290] width 140 height 32
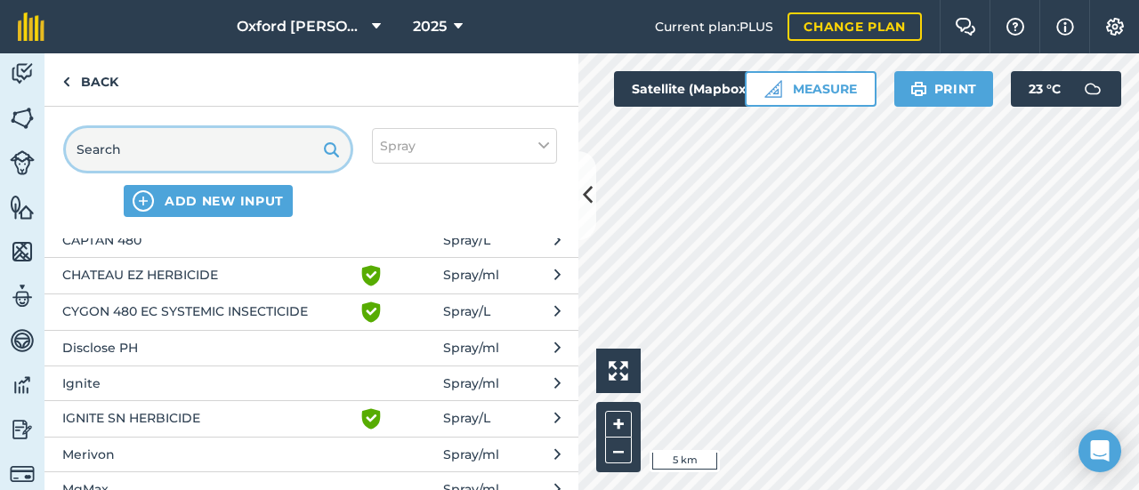
click at [291, 149] on input "text" at bounding box center [208, 149] width 285 height 43
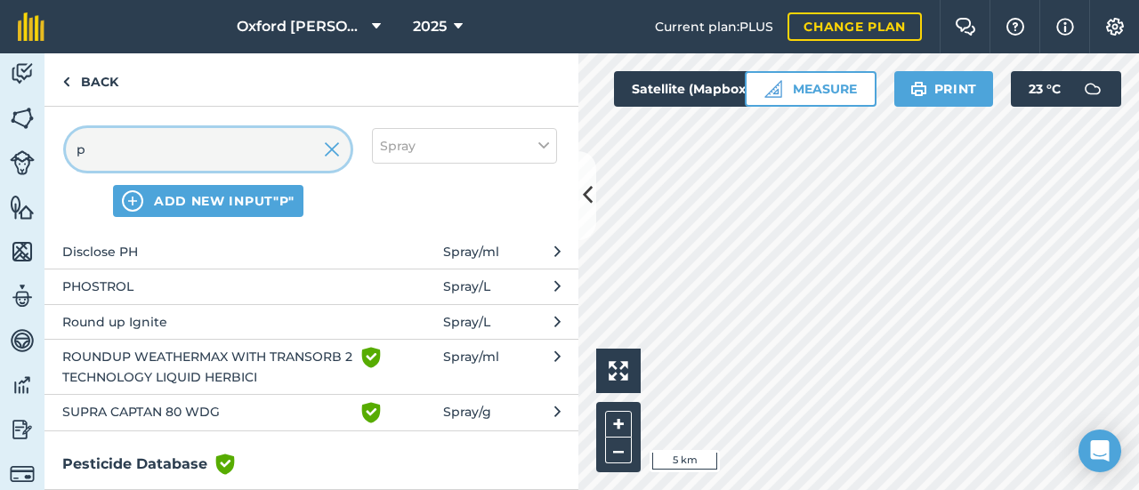
scroll to position [53, 0]
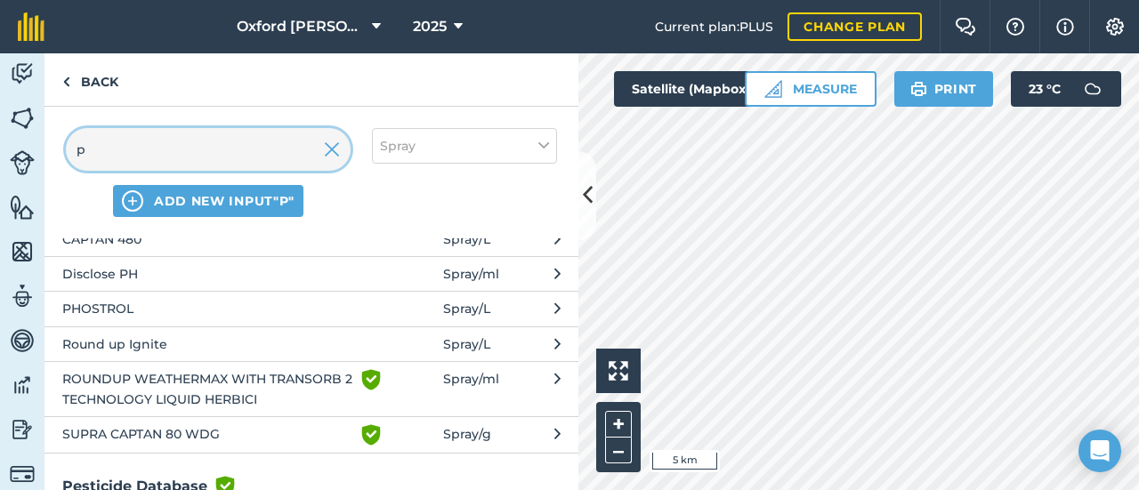
type input "p"
click at [170, 300] on span "PHOSTROL" at bounding box center [207, 309] width 291 height 20
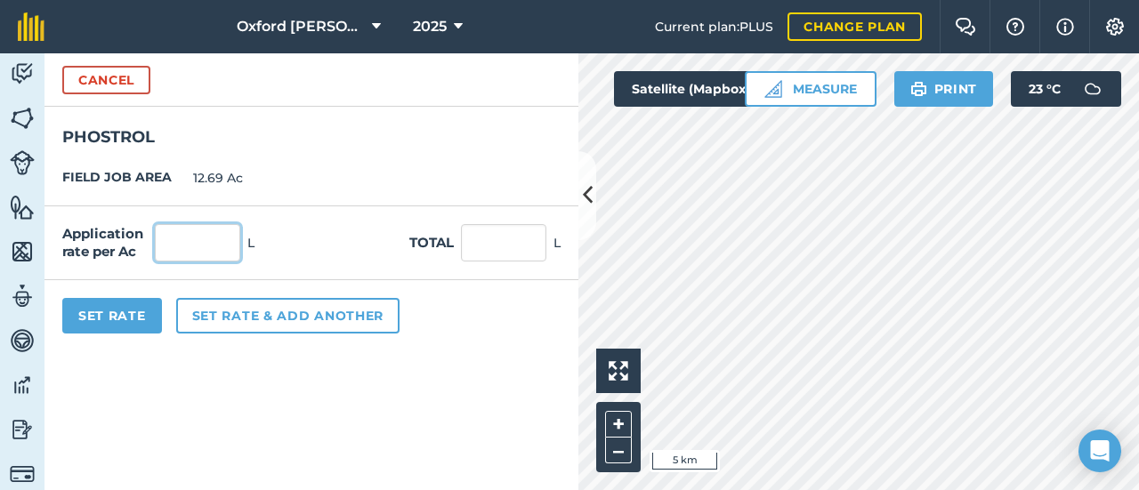
click at [212, 243] on input "text" at bounding box center [197, 242] width 85 height 37
type input "2"
type input "25.38"
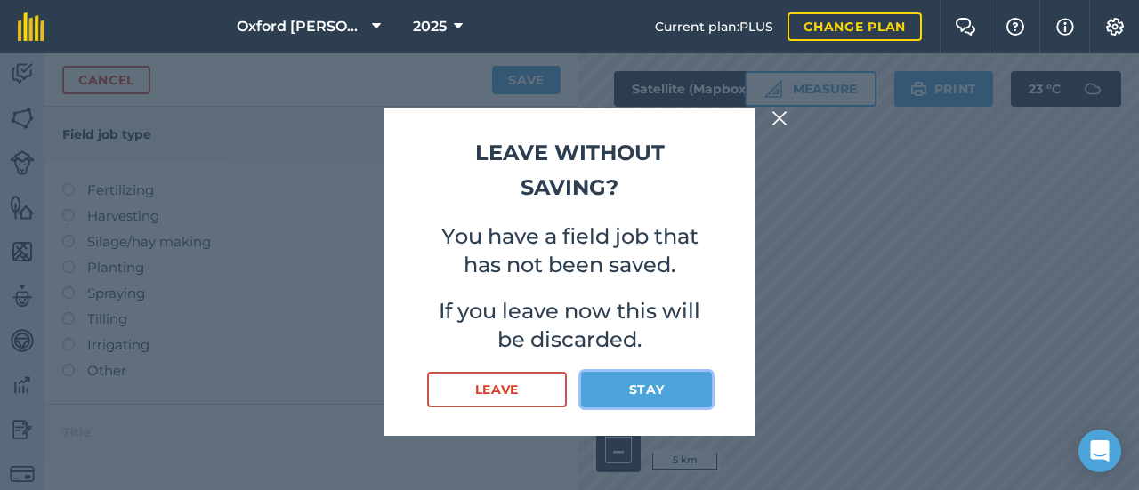
click at [663, 391] on button "Stay" at bounding box center [646, 390] width 131 height 36
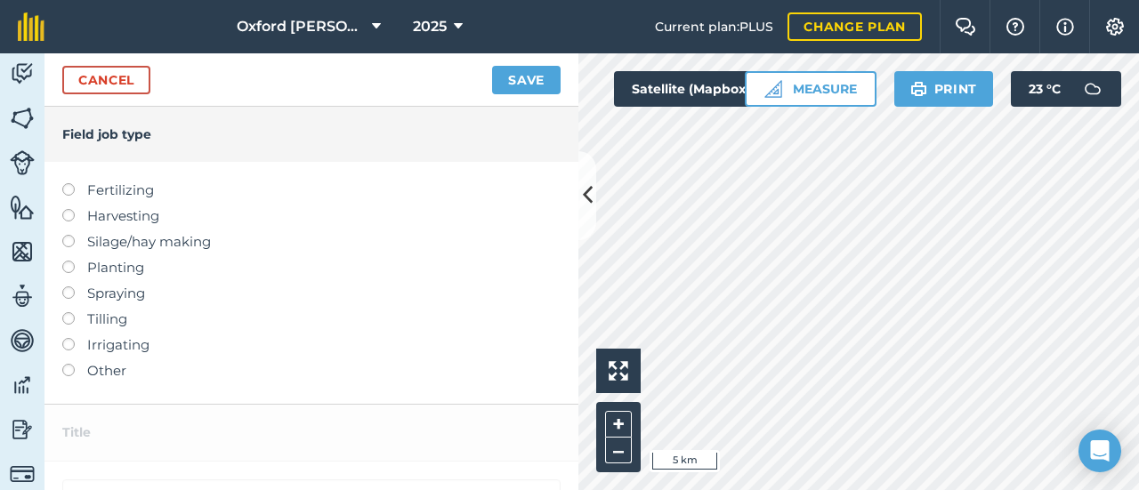
click at [73, 287] on label at bounding box center [74, 287] width 25 height 0
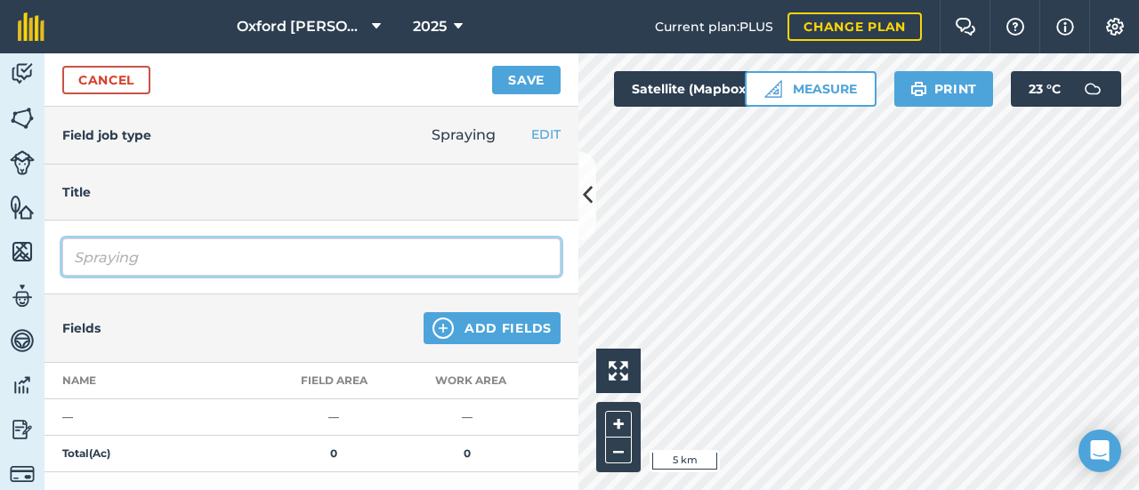
click at [283, 262] on input "Spraying" at bounding box center [311, 257] width 498 height 37
type input "Spraying Phostrol"
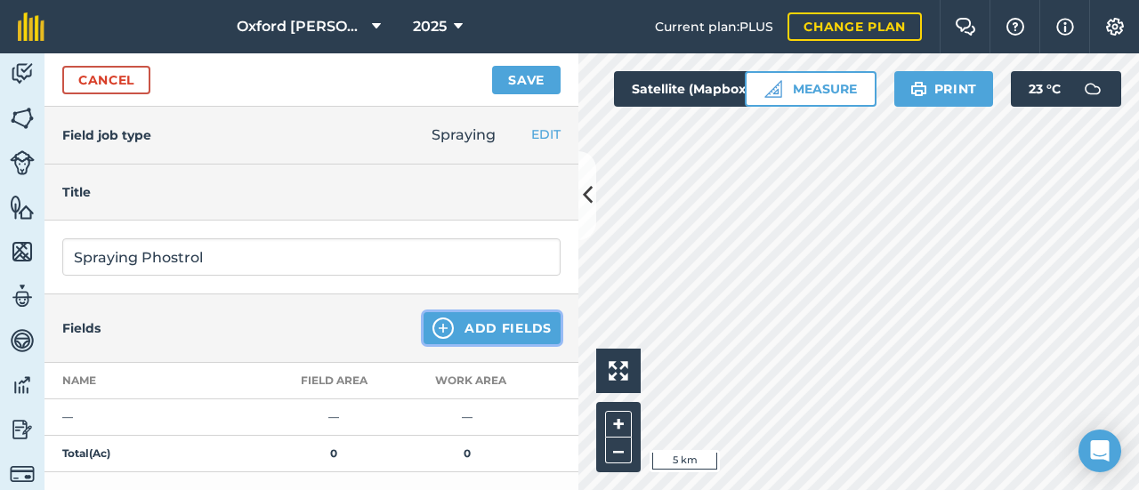
click at [468, 334] on button "Add Fields" at bounding box center [492, 328] width 137 height 32
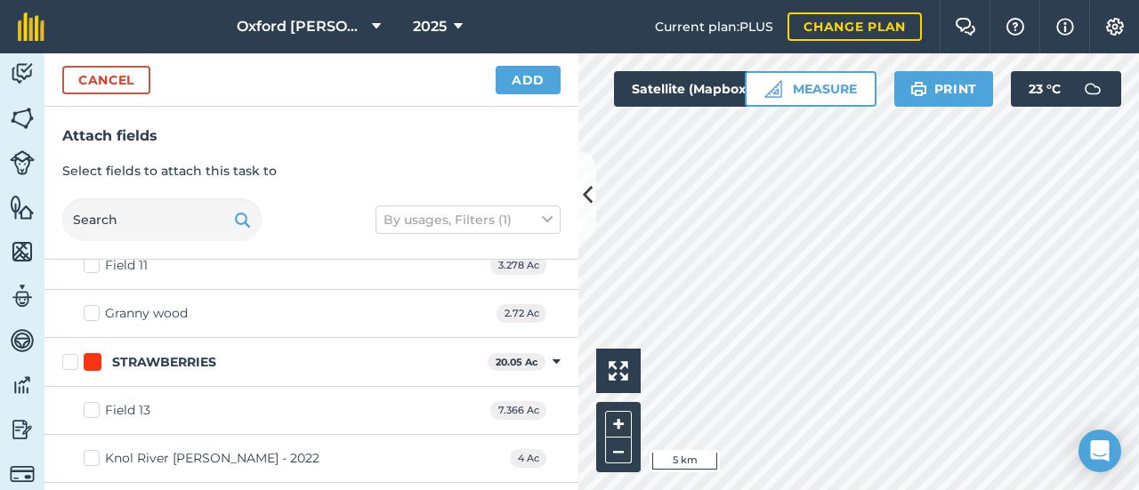
scroll to position [1898, 0]
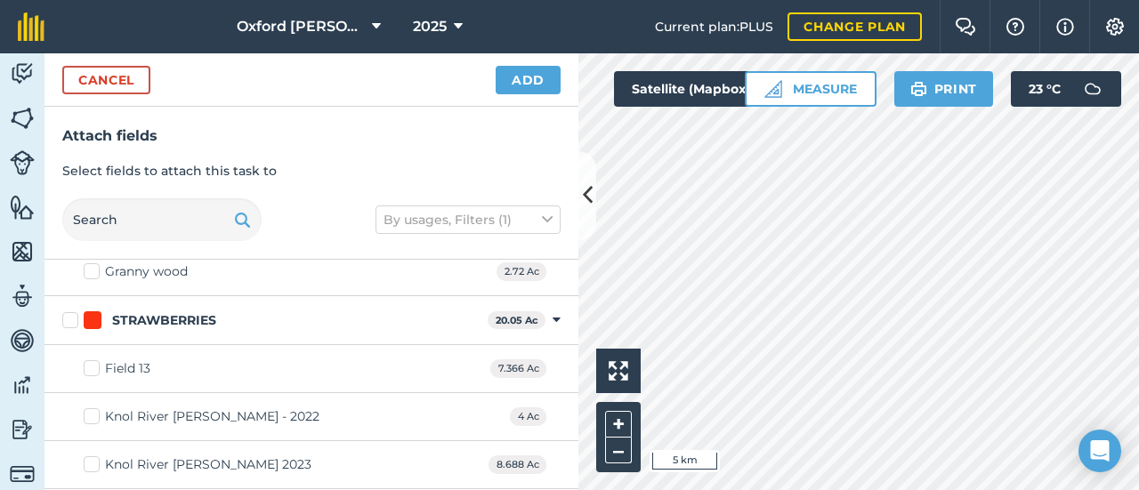
click at [95, 408] on label "Knol River [PERSON_NAME] - 2022" at bounding box center [202, 417] width 236 height 19
click at [95, 408] on input "Knol River [PERSON_NAME] - 2022" at bounding box center [90, 414] width 12 height 12
checkbox input "true"
click at [84, 456] on label "Knol River [PERSON_NAME] 2023" at bounding box center [198, 465] width 228 height 19
click at [84, 456] on input "Knol River [PERSON_NAME] 2023" at bounding box center [90, 462] width 12 height 12
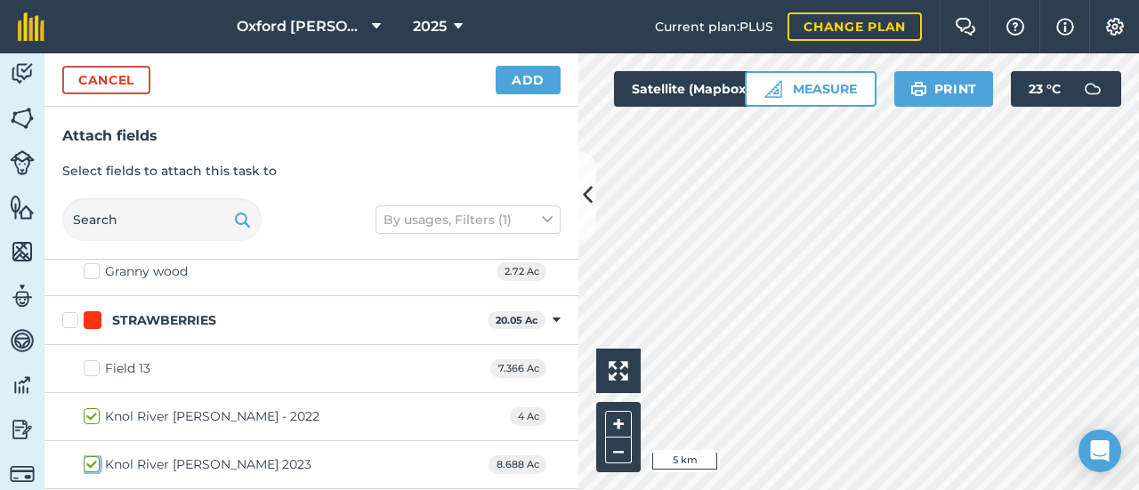
checkbox input "true"
click at [502, 456] on span "8.688 Ac" at bounding box center [518, 465] width 58 height 19
drag, startPoint x: 510, startPoint y: 449, endPoint x: 477, endPoint y: 453, distance: 33.1
click at [489, 456] on span "8.688 Ac" at bounding box center [518, 465] width 58 height 19
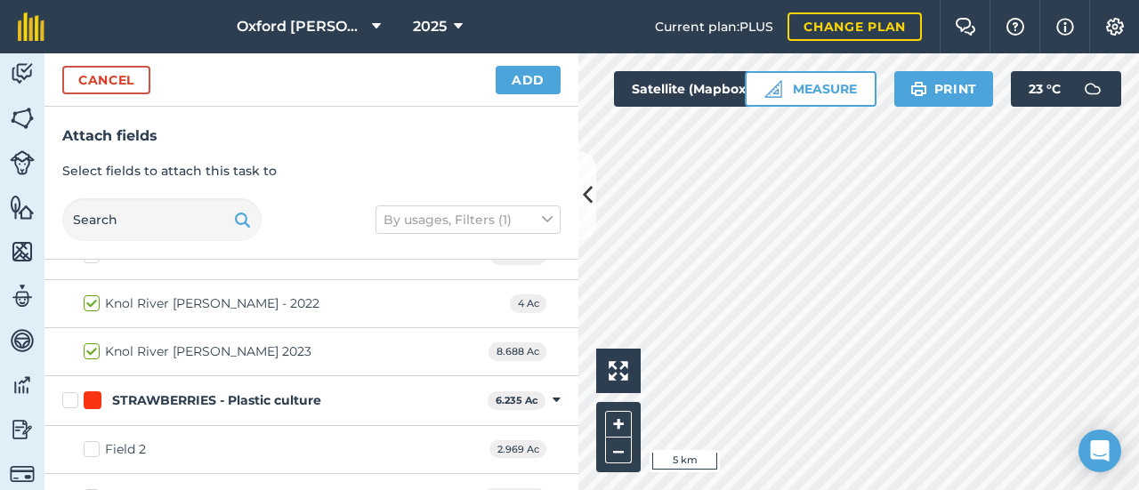
scroll to position [2075, 0]
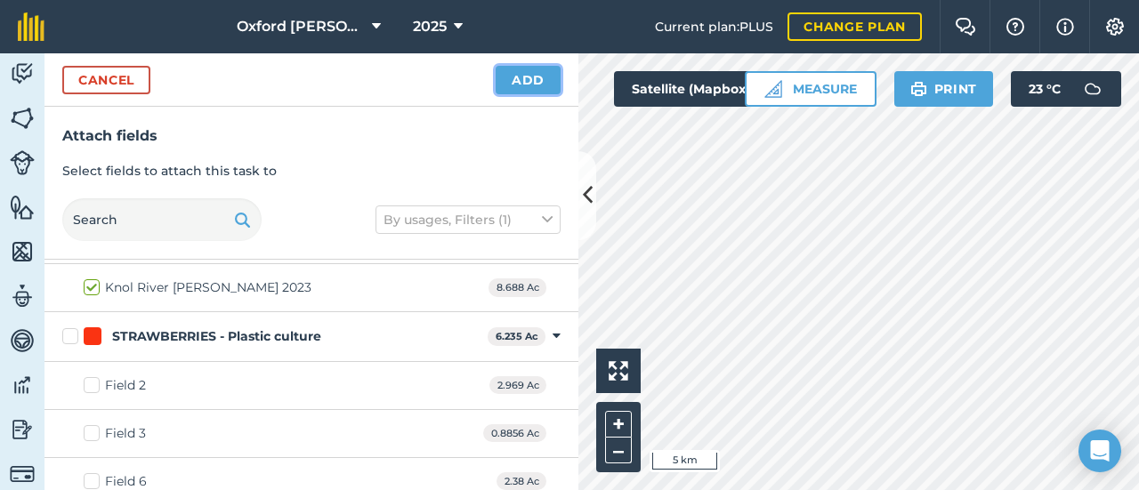
click at [538, 79] on button "Add" at bounding box center [528, 80] width 65 height 28
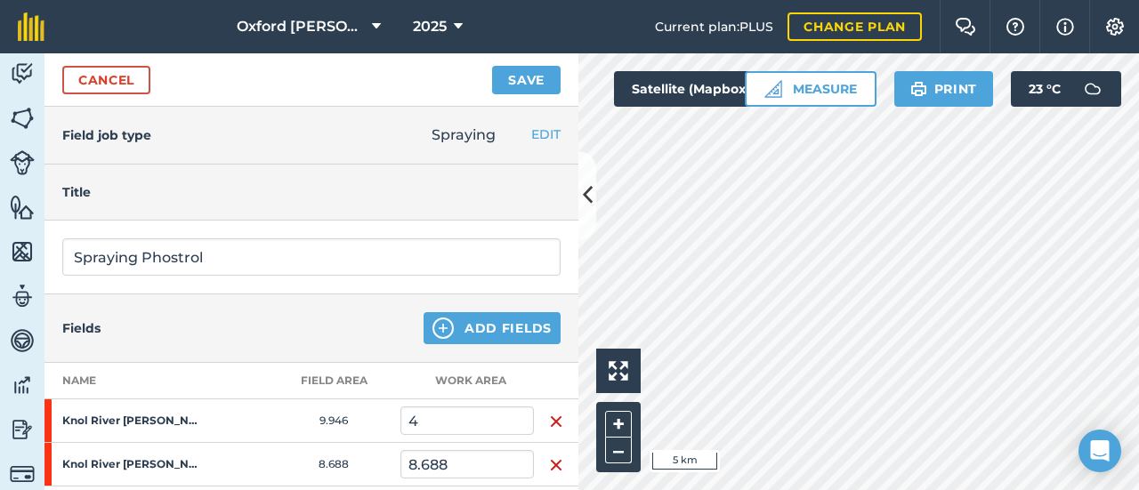
scroll to position [89, 0]
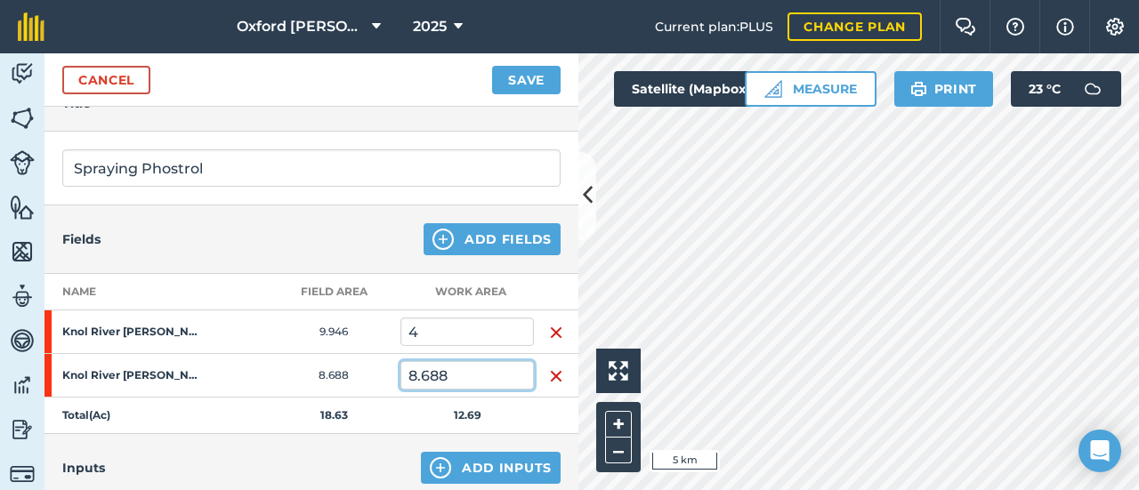
drag, startPoint x: 457, startPoint y: 372, endPoint x: 393, endPoint y: 387, distance: 65.8
click at [393, 387] on tr "Knol River [PERSON_NAME] 2023 8.688 8.688" at bounding box center [311, 376] width 534 height 44
type input "9.5"
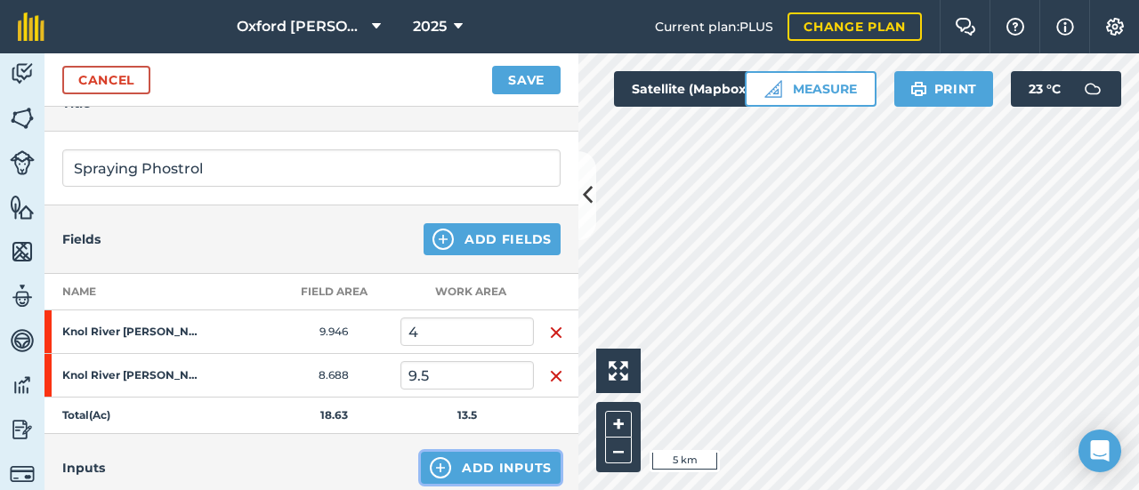
click at [475, 469] on button "Add Inputs" at bounding box center [491, 468] width 140 height 32
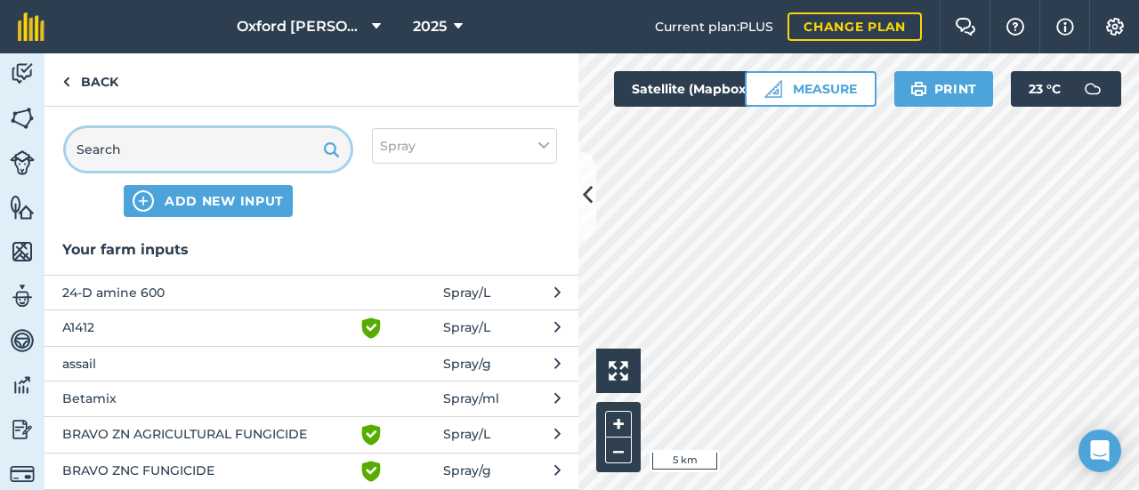
click at [214, 161] on input "text" at bounding box center [208, 149] width 285 height 43
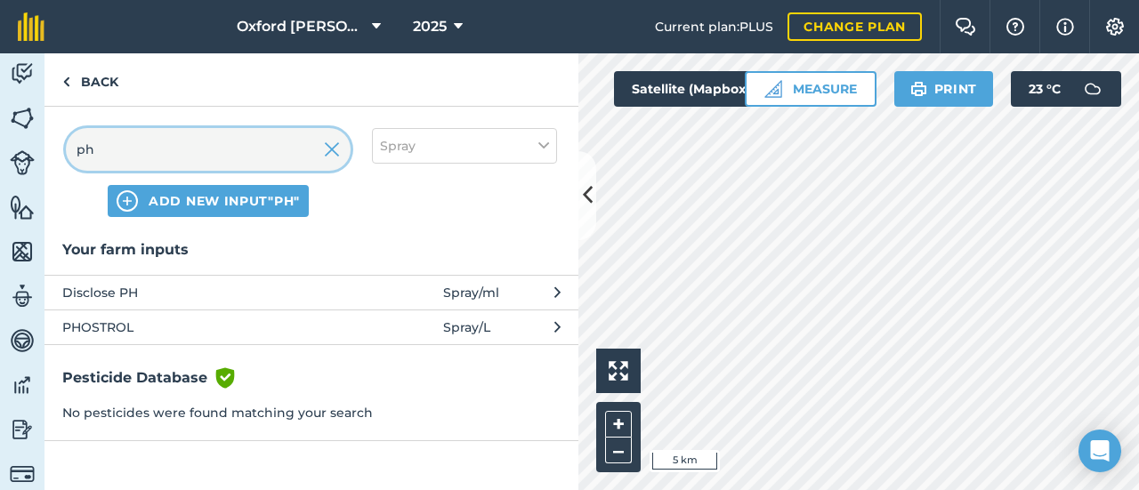
type input "ph"
click at [119, 286] on span "Disclose PH" at bounding box center [207, 293] width 291 height 20
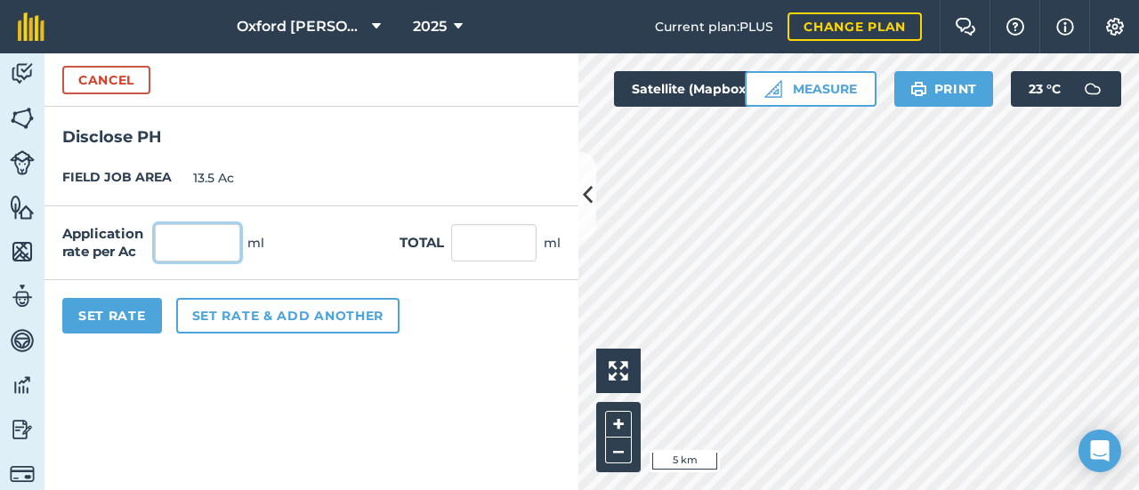
click at [186, 251] on input "text" at bounding box center [197, 242] width 85 height 37
type input "30"
type input "405"
click at [145, 311] on button "Set Rate" at bounding box center [112, 316] width 100 height 36
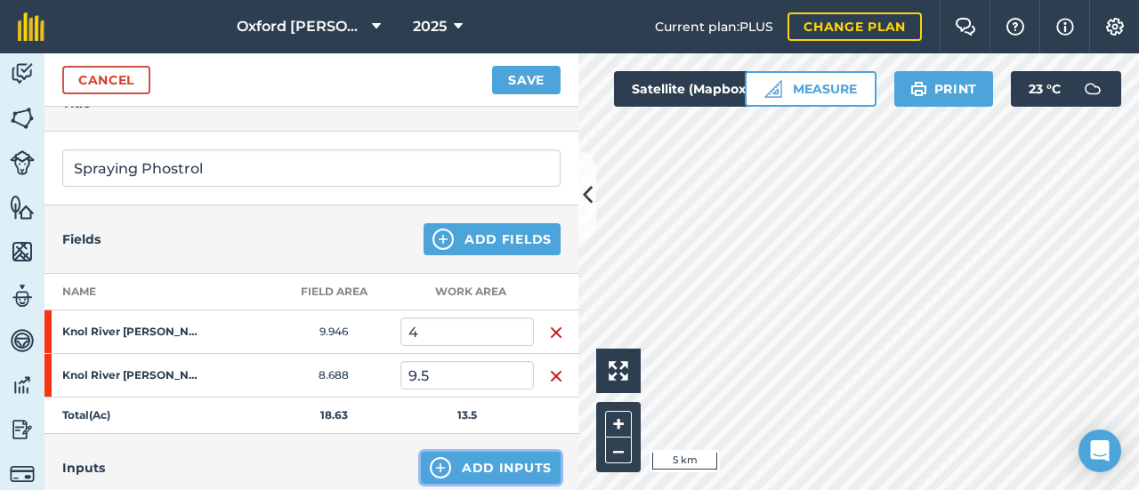
click at [488, 469] on button "Add Inputs" at bounding box center [491, 468] width 140 height 32
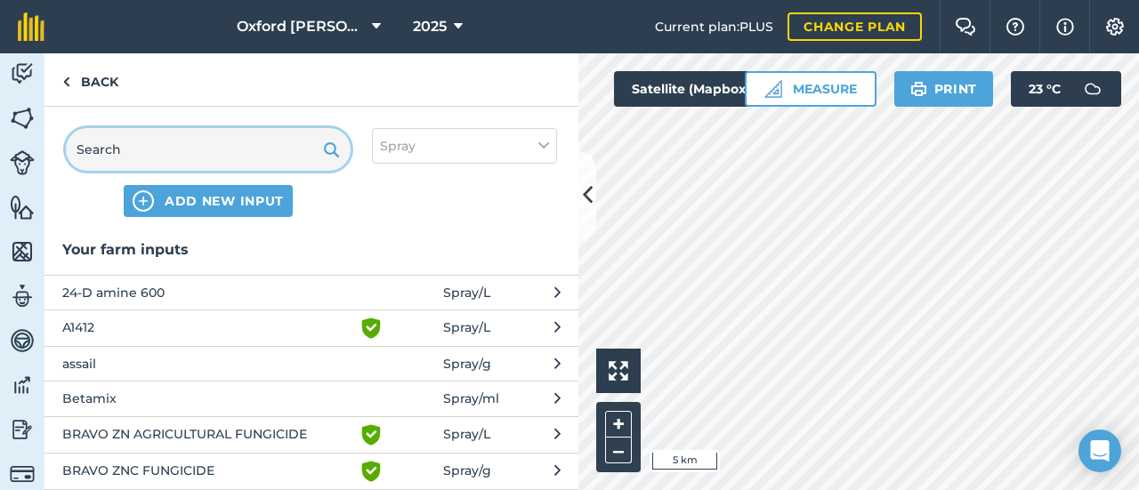
click at [231, 156] on input "text" at bounding box center [208, 149] width 285 height 43
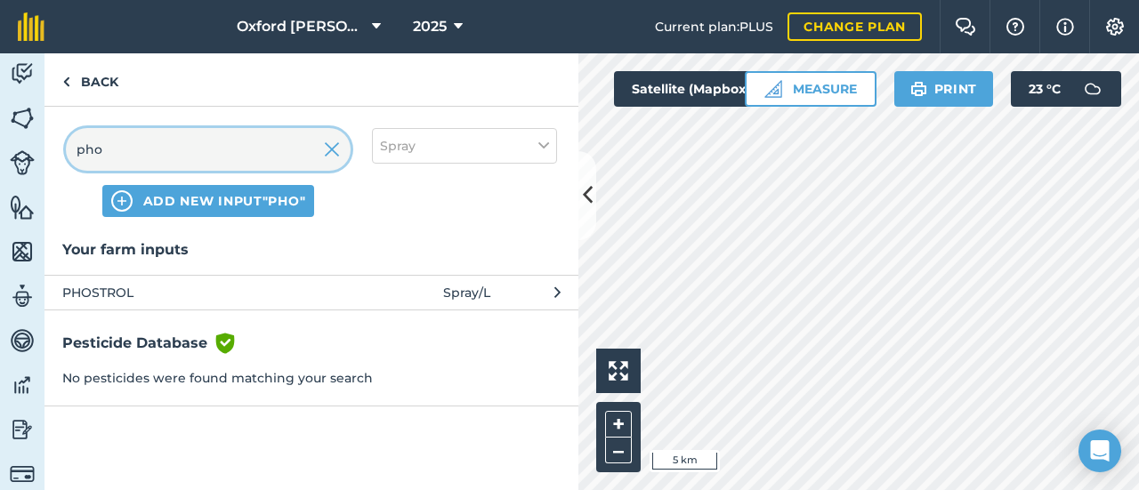
type input "pho"
click at [150, 287] on span "PHOSTROL" at bounding box center [207, 293] width 291 height 20
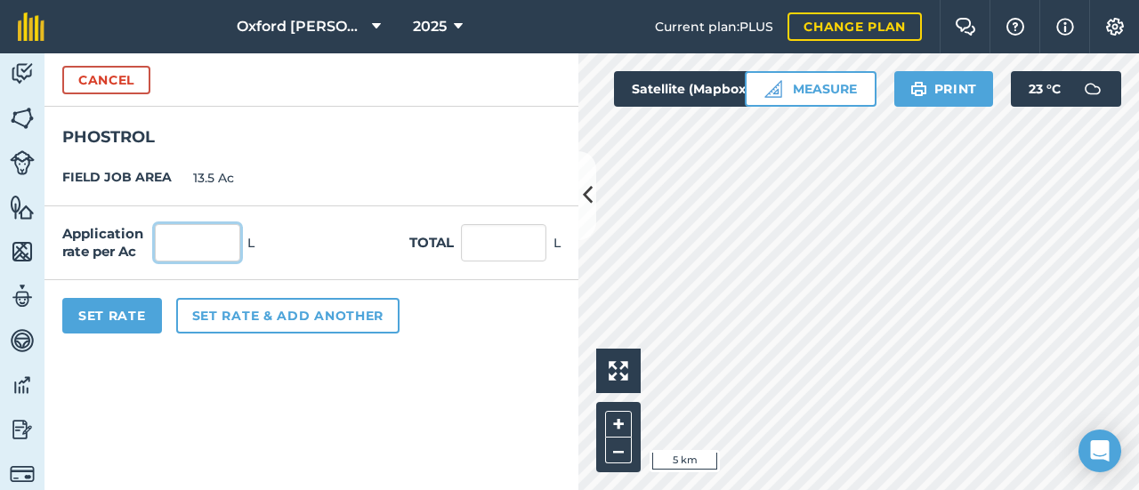
click at [198, 250] on input "text" at bounding box center [197, 242] width 85 height 37
type input "2"
type input "27"
click at [126, 315] on button "Set Rate" at bounding box center [112, 316] width 100 height 36
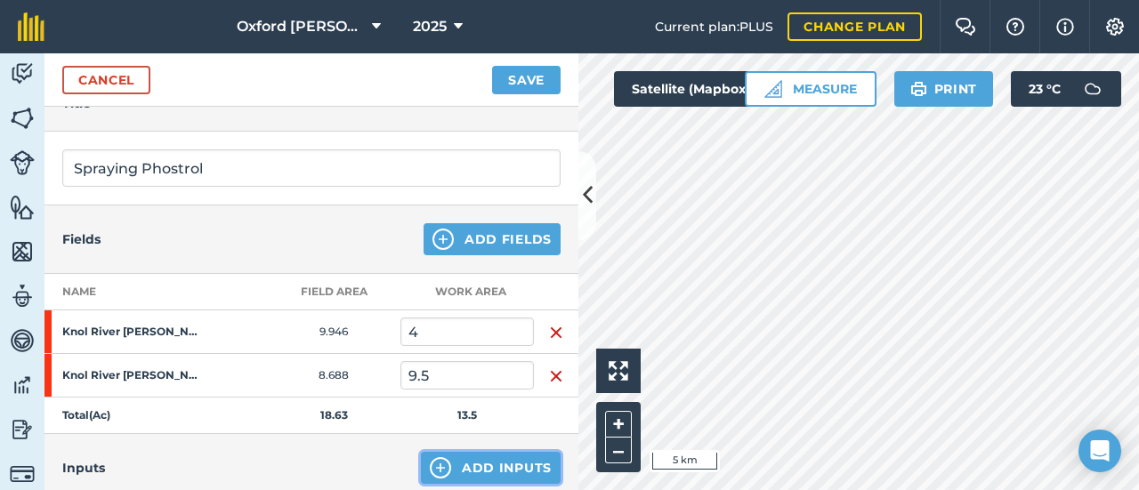
click at [466, 460] on button "Add Inputs" at bounding box center [491, 468] width 140 height 32
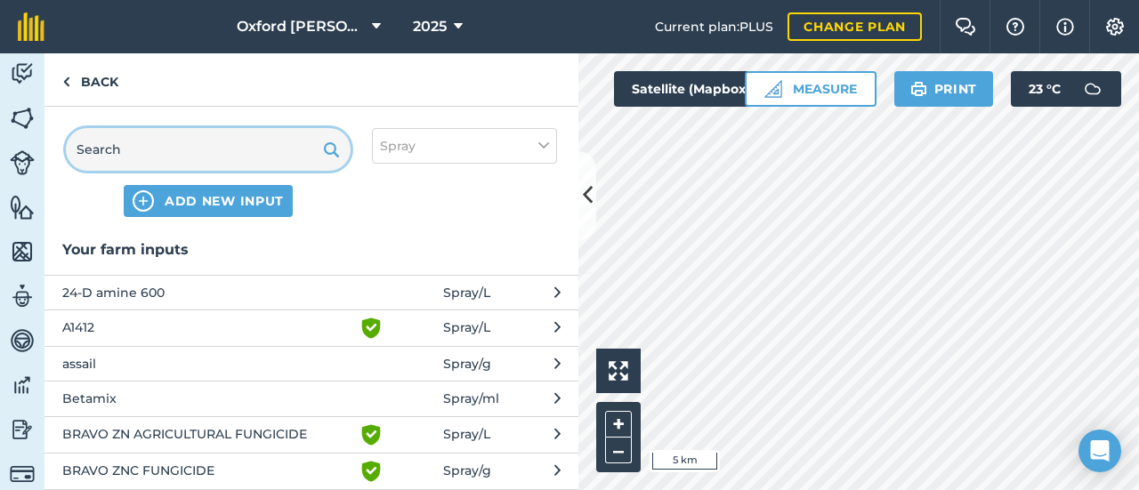
click at [188, 146] on input "text" at bounding box center [208, 149] width 285 height 43
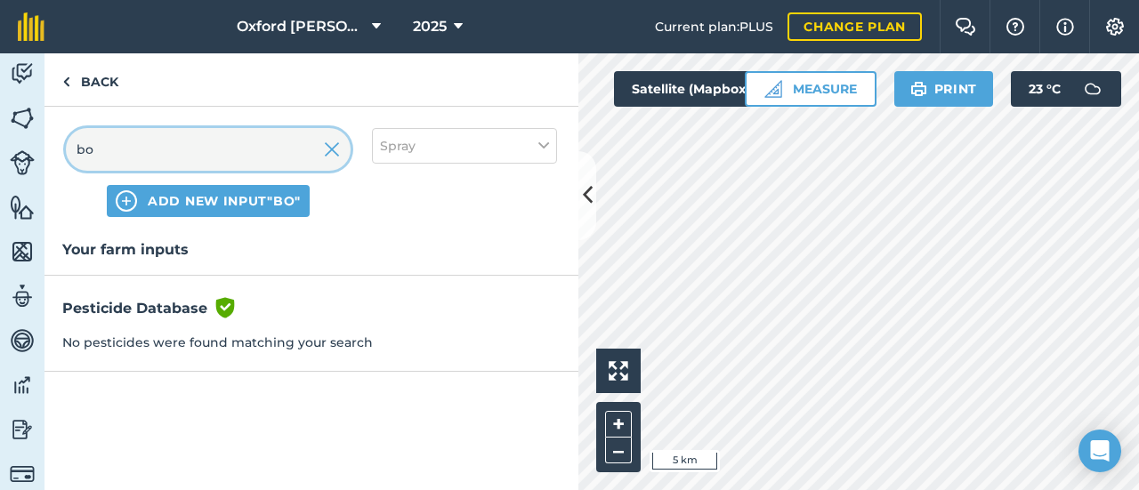
drag, startPoint x: 107, startPoint y: 153, endPoint x: 64, endPoint y: 157, distance: 42.9
click at [65, 157] on div "bo ADD NEW INPUT "bo" Spray" at bounding box center [311, 173] width 534 height 132
type input "bo"
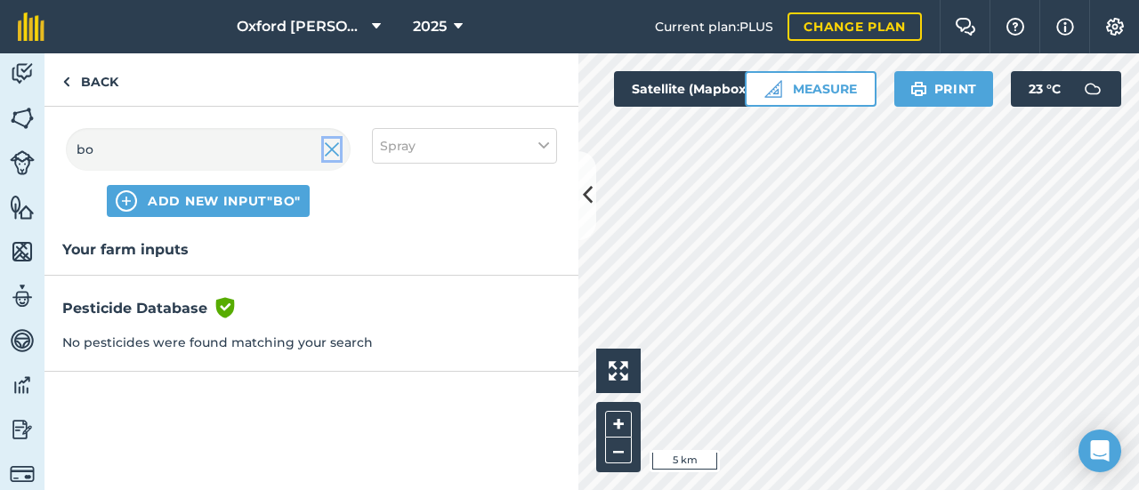
click at [332, 152] on img at bounding box center [332, 149] width 16 height 21
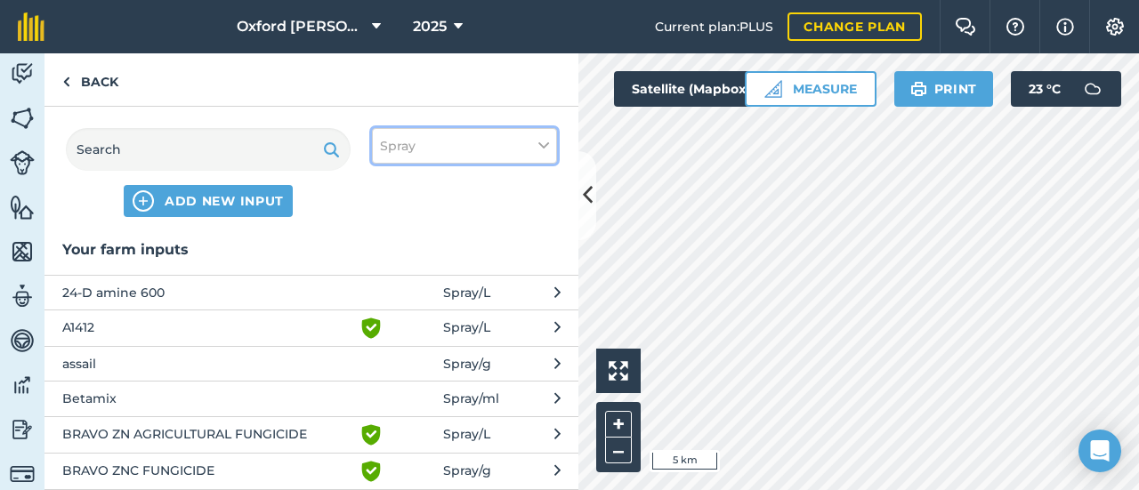
click at [520, 149] on button "Spray" at bounding box center [464, 146] width 185 height 36
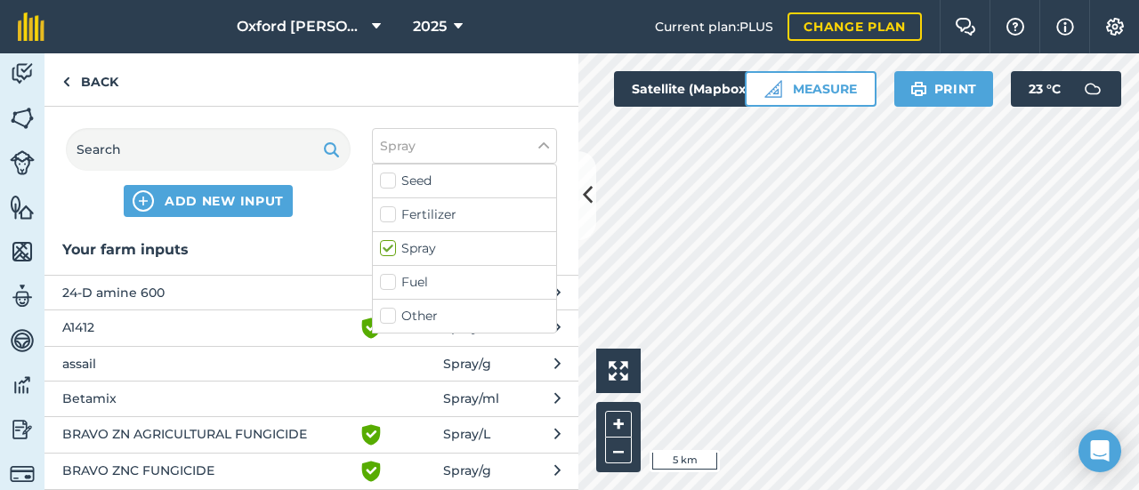
click at [449, 209] on label "Fertilizer" at bounding box center [464, 215] width 169 height 19
click at [392, 209] on input "Fertilizer" at bounding box center [386, 212] width 12 height 12
checkbox input "true"
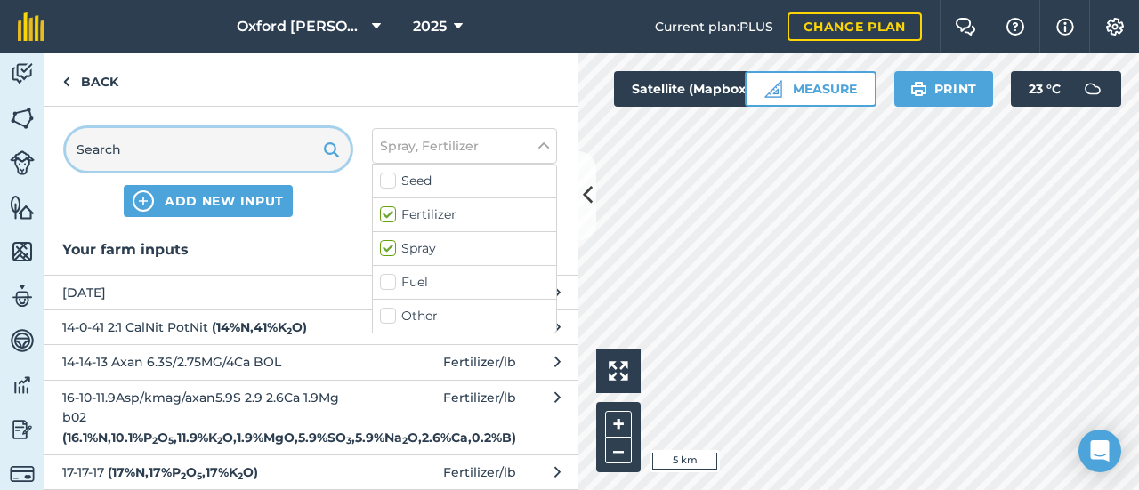
click at [260, 151] on input "text" at bounding box center [208, 149] width 285 height 43
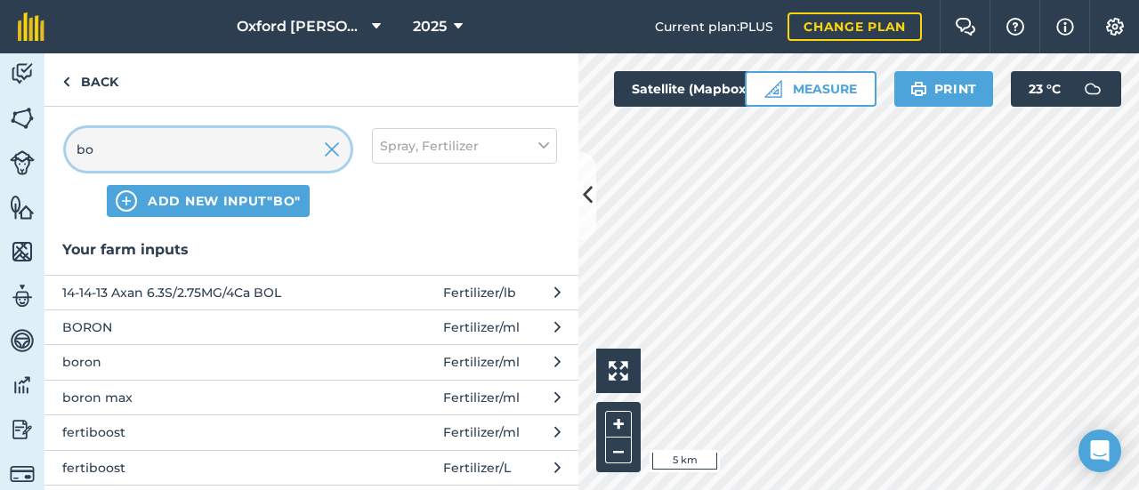
type input "bo"
click at [103, 393] on span "boron max" at bounding box center [207, 398] width 291 height 20
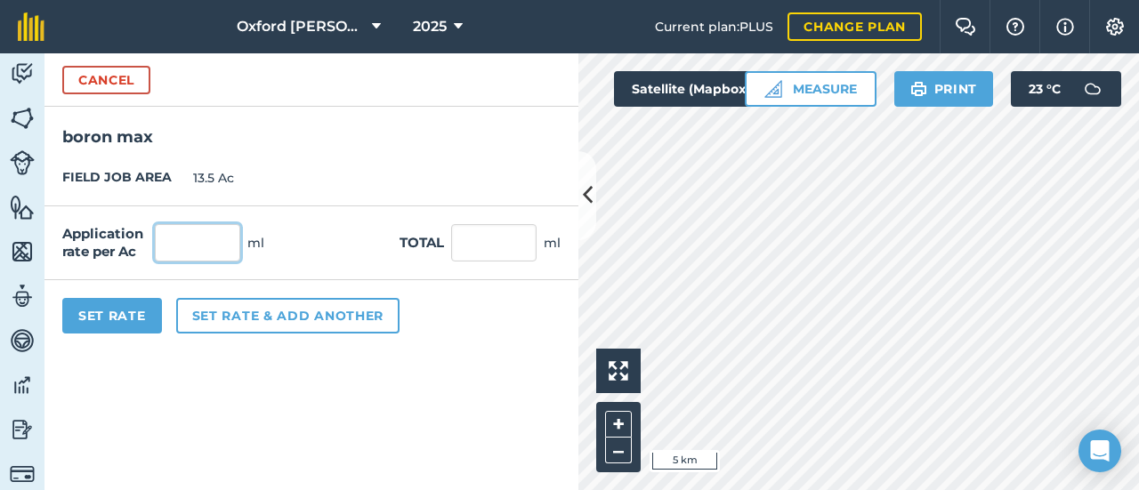
click at [198, 238] on input "text" at bounding box center [197, 242] width 85 height 37
type input "500"
type input "6,750"
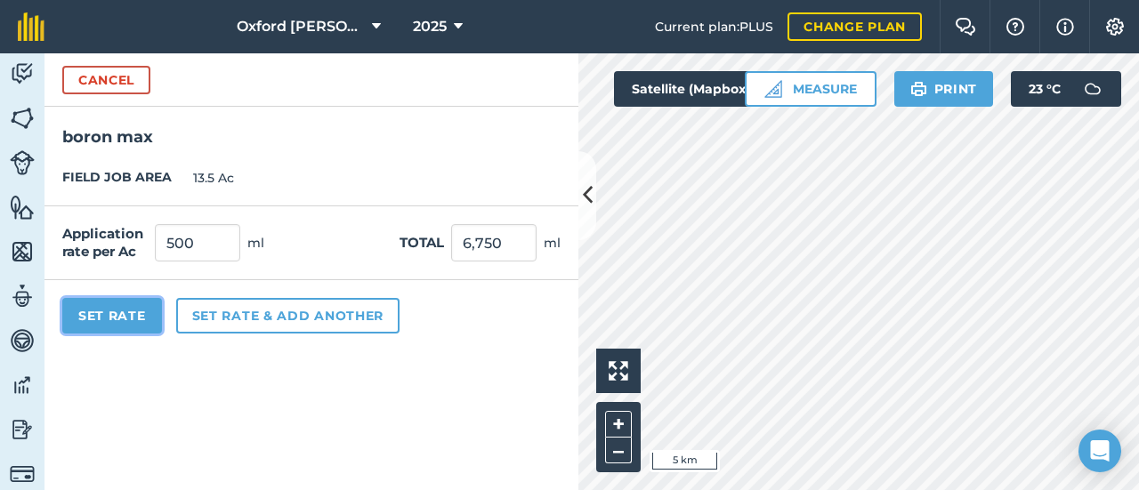
click at [128, 319] on button "Set Rate" at bounding box center [112, 316] width 100 height 36
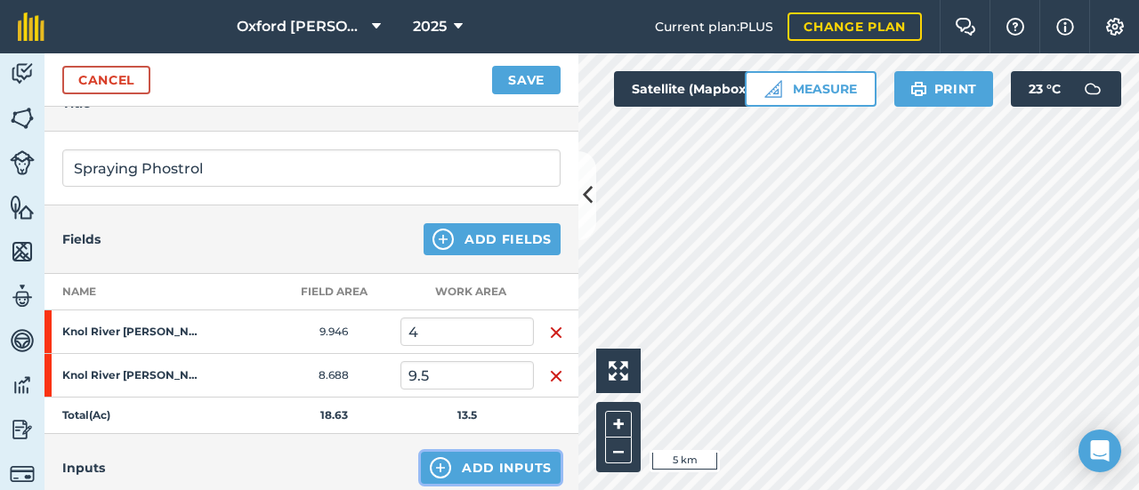
click at [474, 465] on button "Add Inputs" at bounding box center [491, 468] width 140 height 32
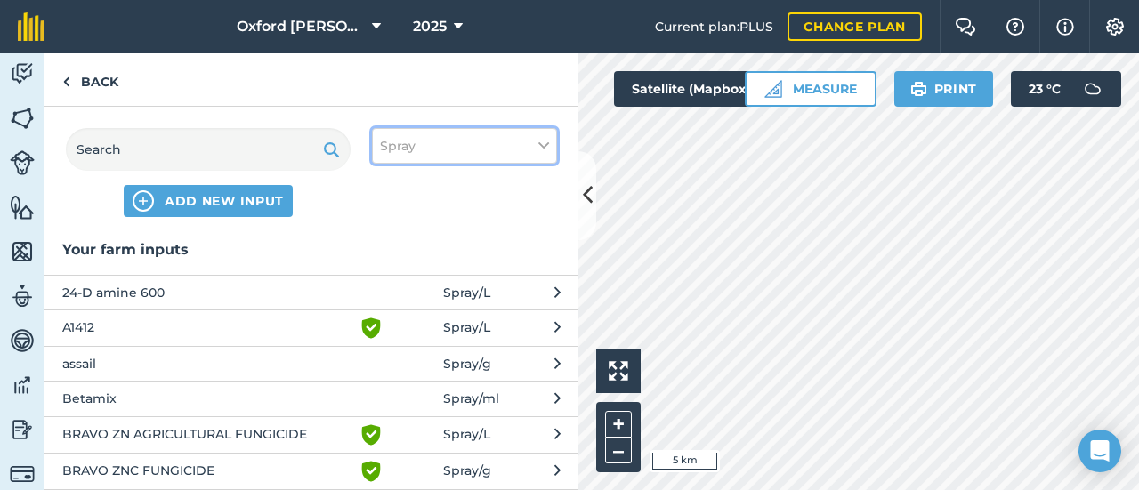
click at [395, 151] on span "Spray" at bounding box center [398, 146] width 36 height 20
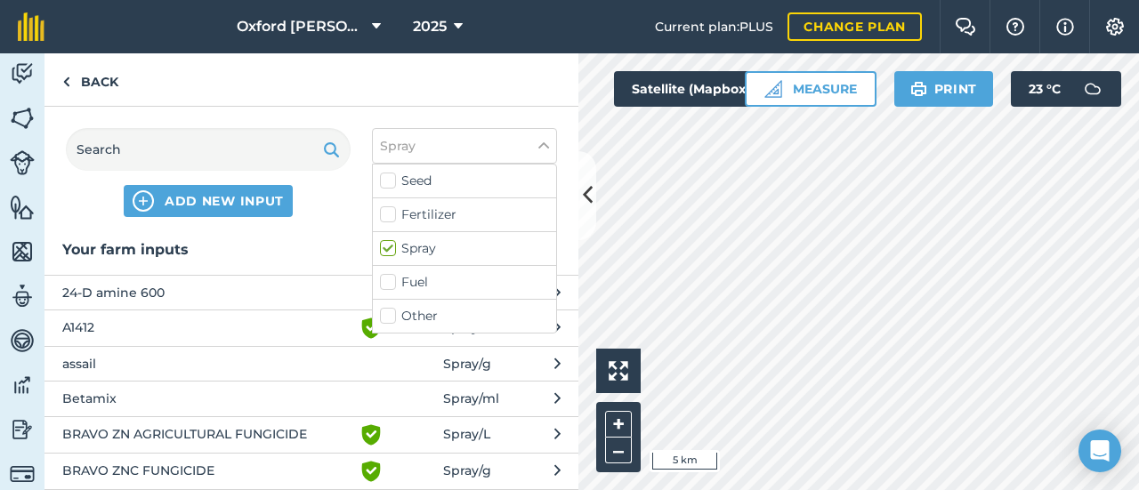
click at [410, 216] on label "Fertilizer" at bounding box center [464, 215] width 169 height 19
click at [392, 216] on input "Fertilizer" at bounding box center [386, 212] width 12 height 12
checkbox input "true"
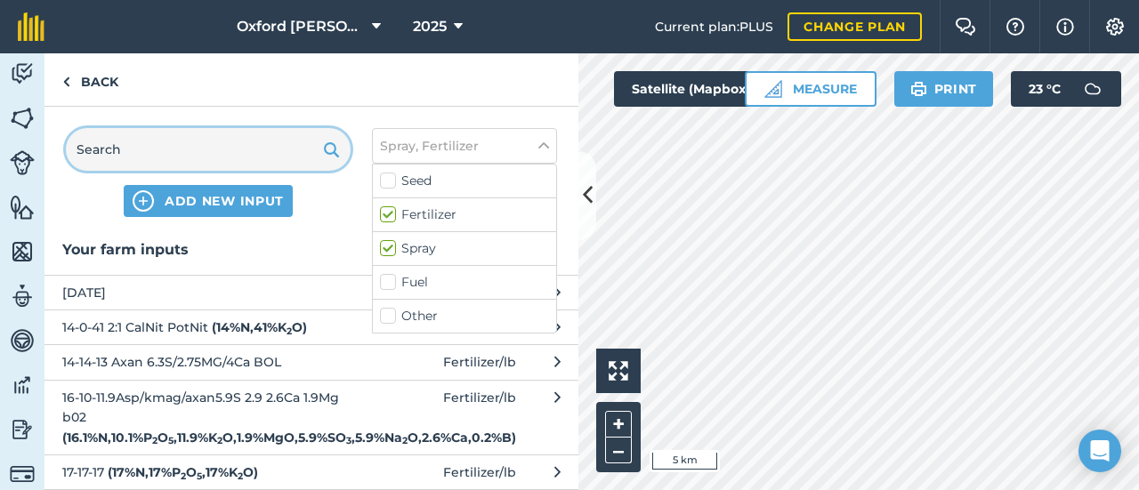
click at [213, 151] on input "text" at bounding box center [208, 149] width 285 height 43
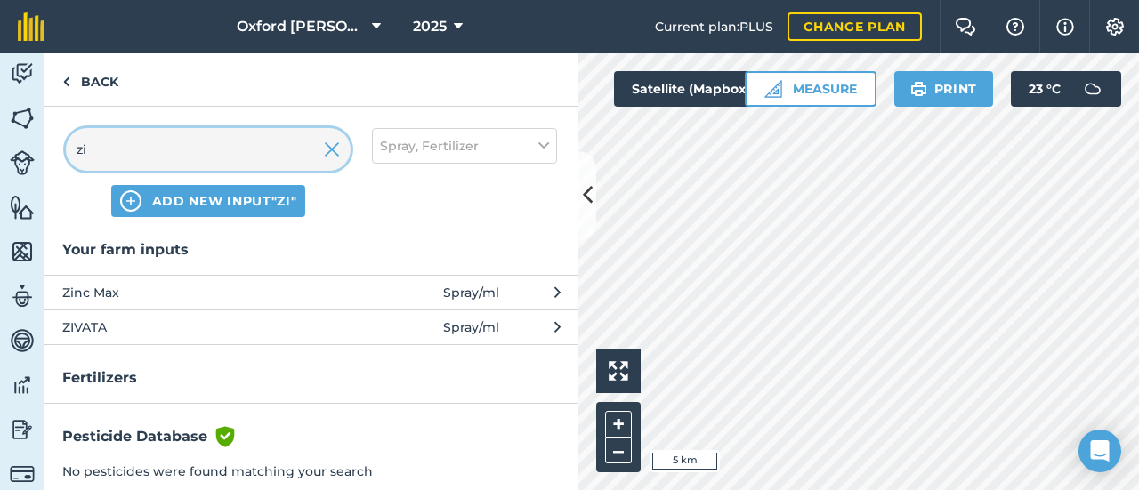
type input "zi"
click at [133, 287] on span "Zinc Max" at bounding box center [207, 293] width 291 height 20
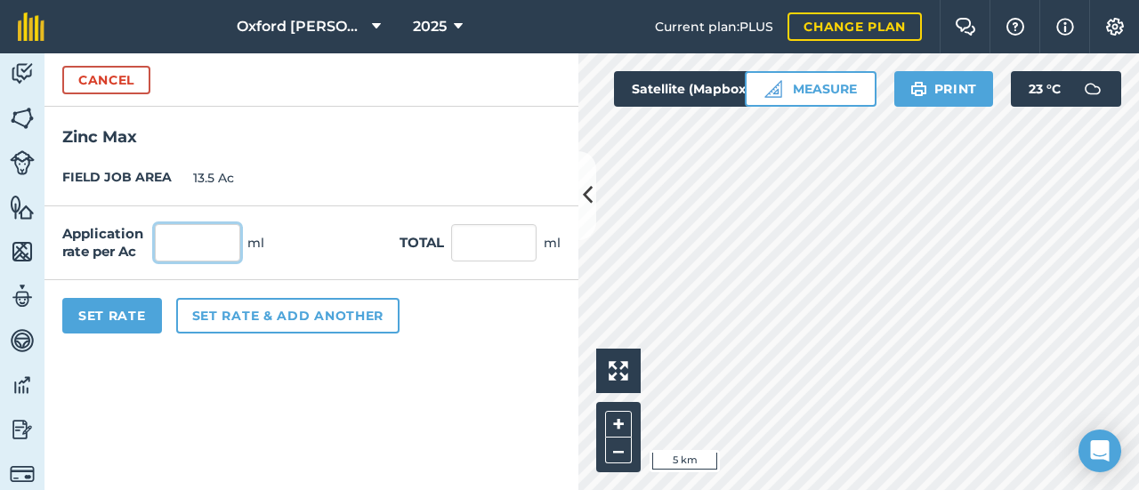
click at [192, 251] on input "text" at bounding box center [197, 242] width 85 height 37
type input "1,000"
type input "13,500"
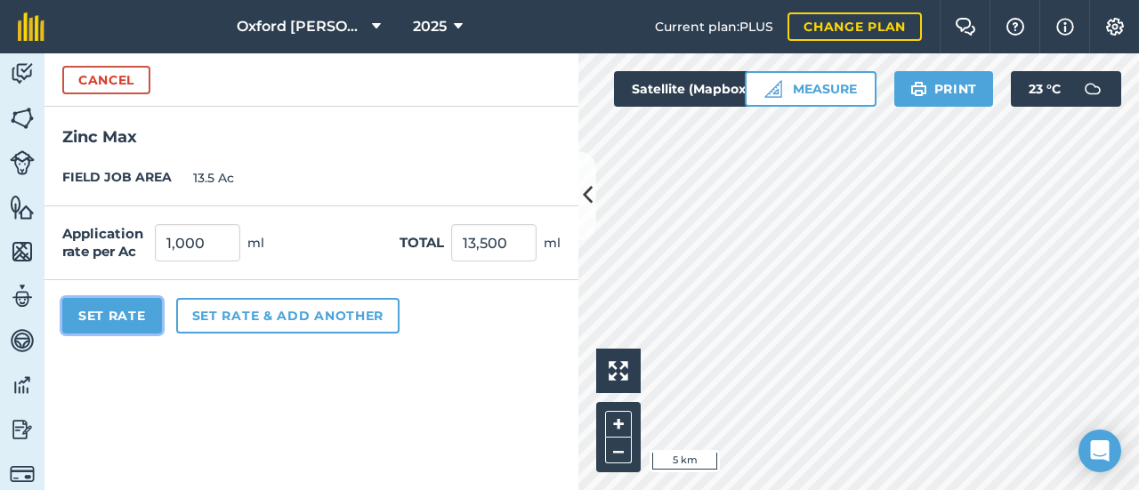
click at [128, 316] on button "Set Rate" at bounding box center [112, 316] width 100 height 36
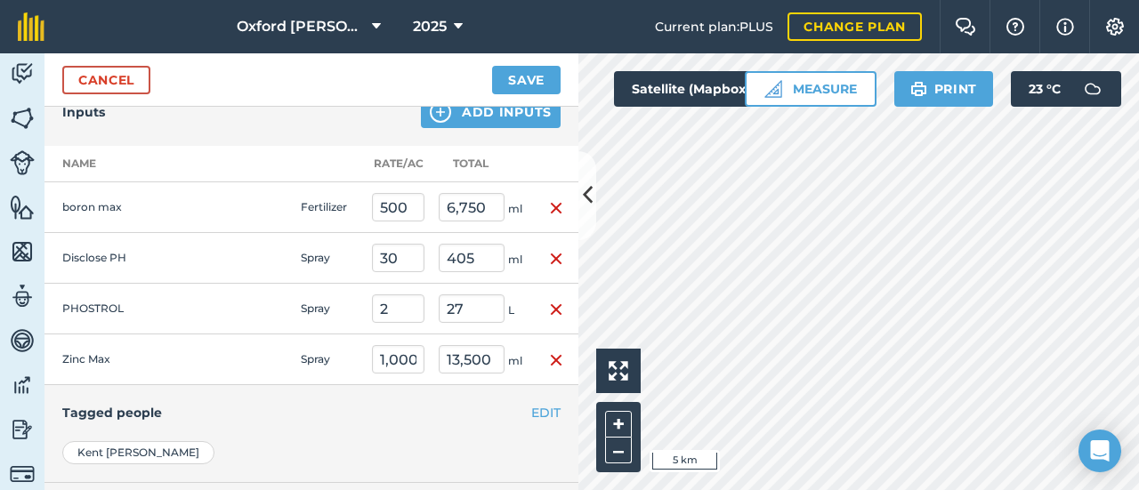
scroll to position [534, 0]
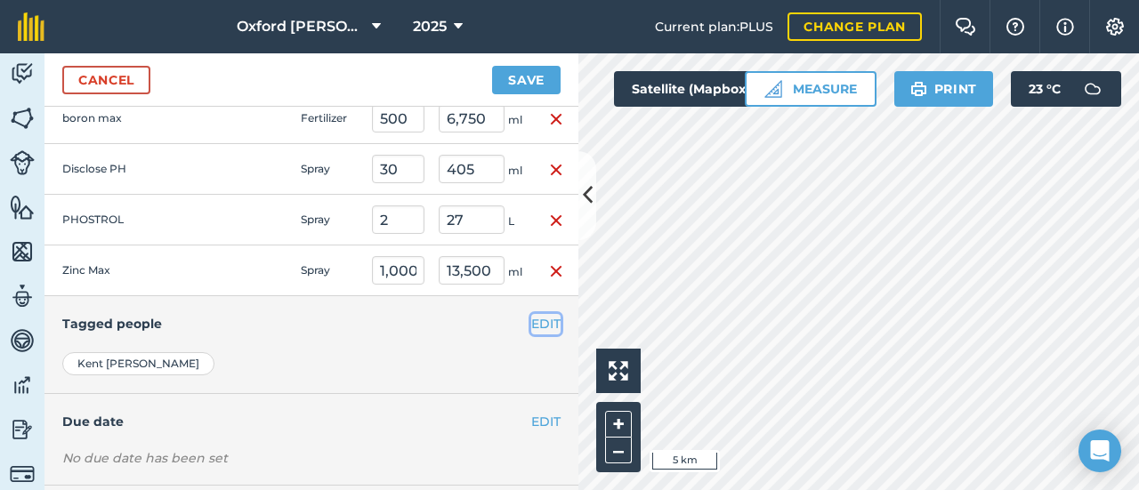
click at [531, 319] on button "EDIT" at bounding box center [545, 324] width 29 height 20
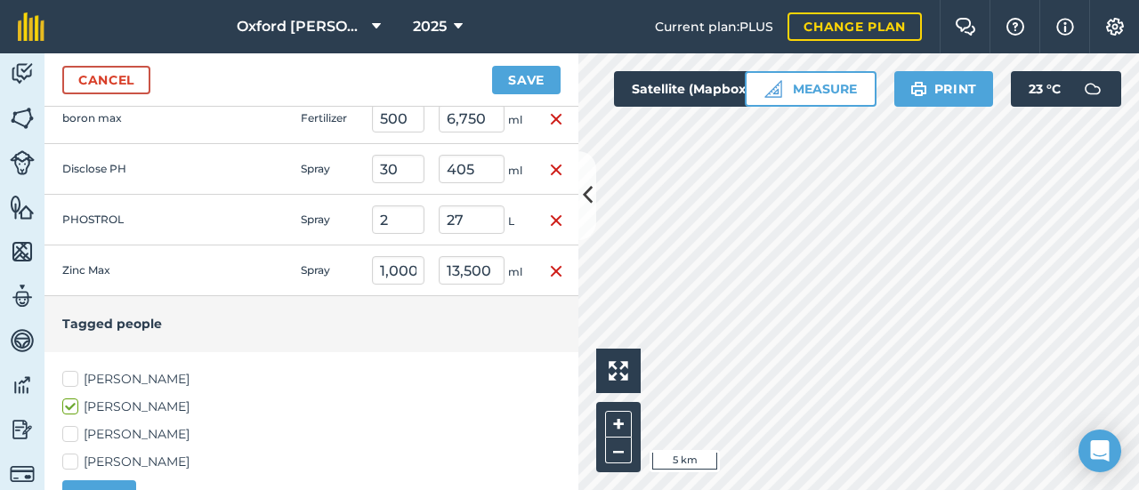
click at [76, 453] on label "[PERSON_NAME]" at bounding box center [311, 462] width 498 height 19
click at [74, 453] on input "[PERSON_NAME]" at bounding box center [68, 459] width 12 height 12
checkbox input "true"
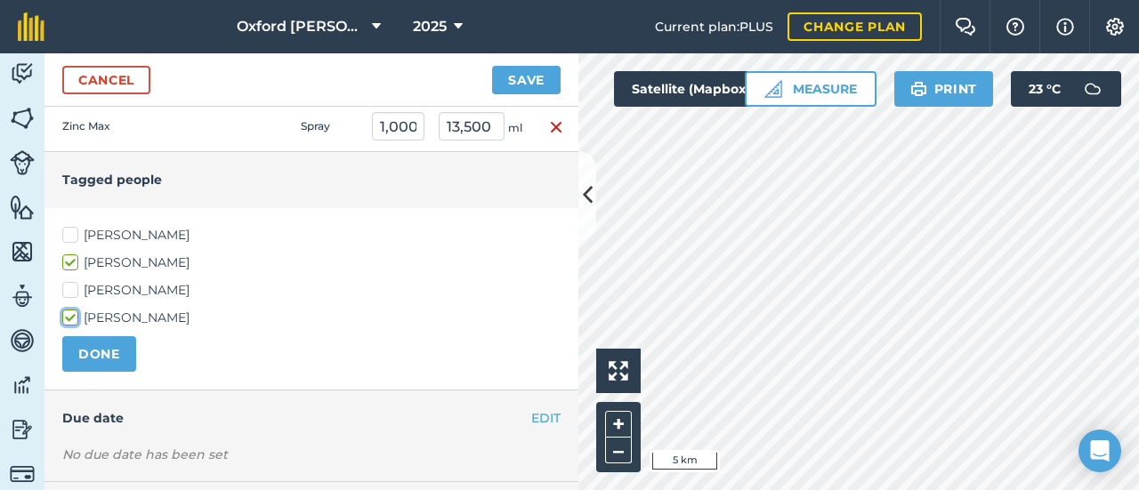
scroll to position [712, 0]
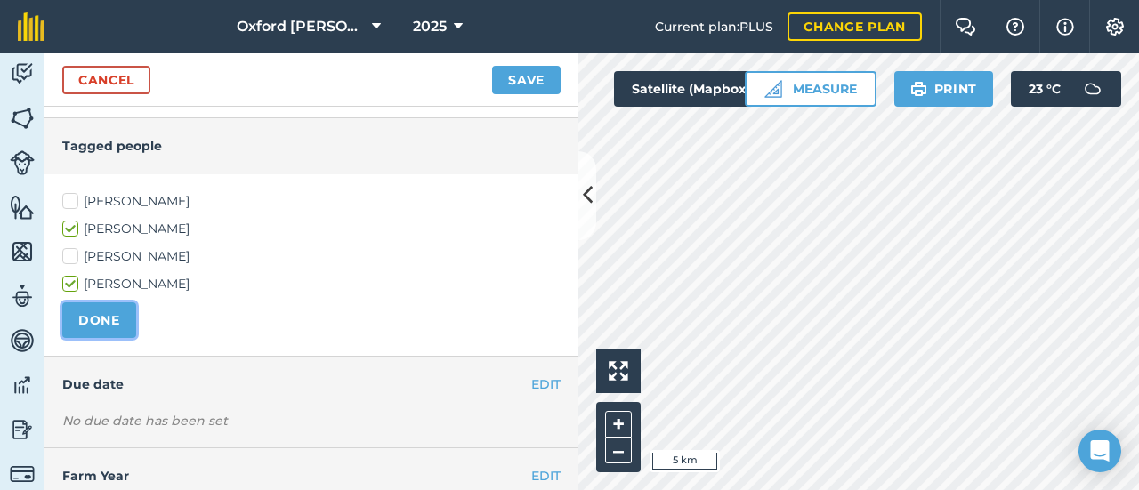
click at [117, 316] on button "DONE" at bounding box center [99, 321] width 74 height 36
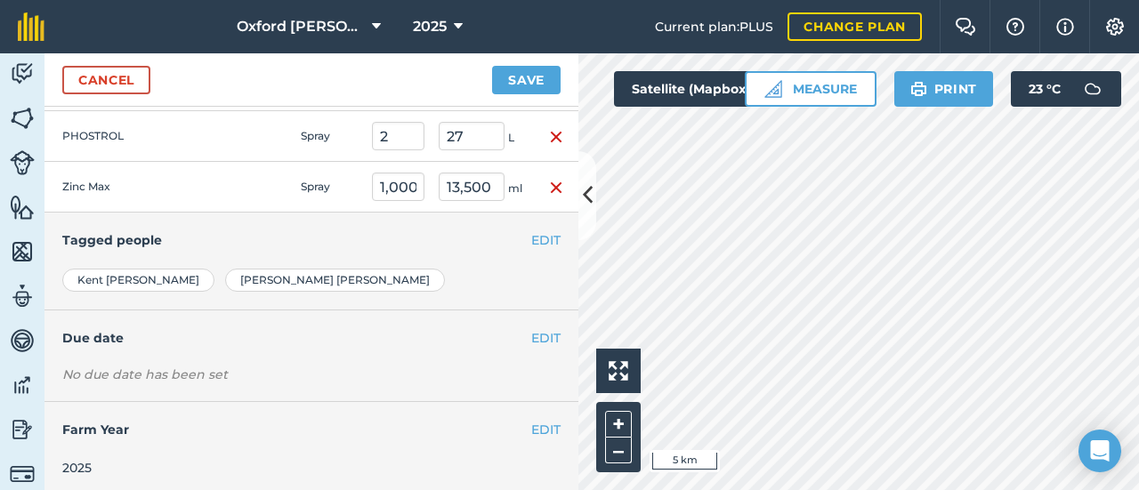
click at [119, 366] on div "No due date has been set" at bounding box center [311, 375] width 498 height 18
click at [516, 331] on h4 "Due date" at bounding box center [311, 338] width 498 height 20
click at [531, 328] on button "EDIT" at bounding box center [545, 338] width 29 height 20
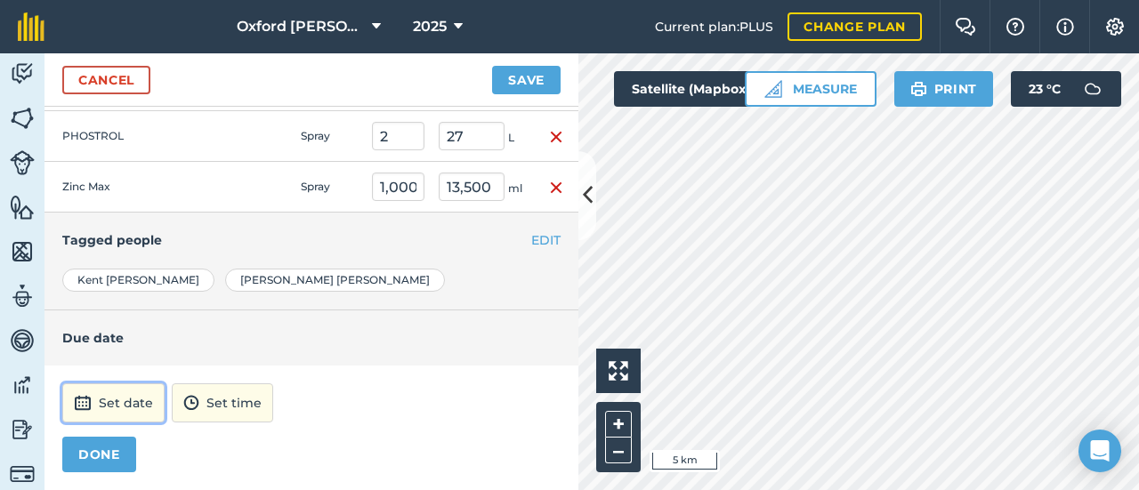
click at [144, 405] on button "Set date" at bounding box center [113, 403] width 102 height 39
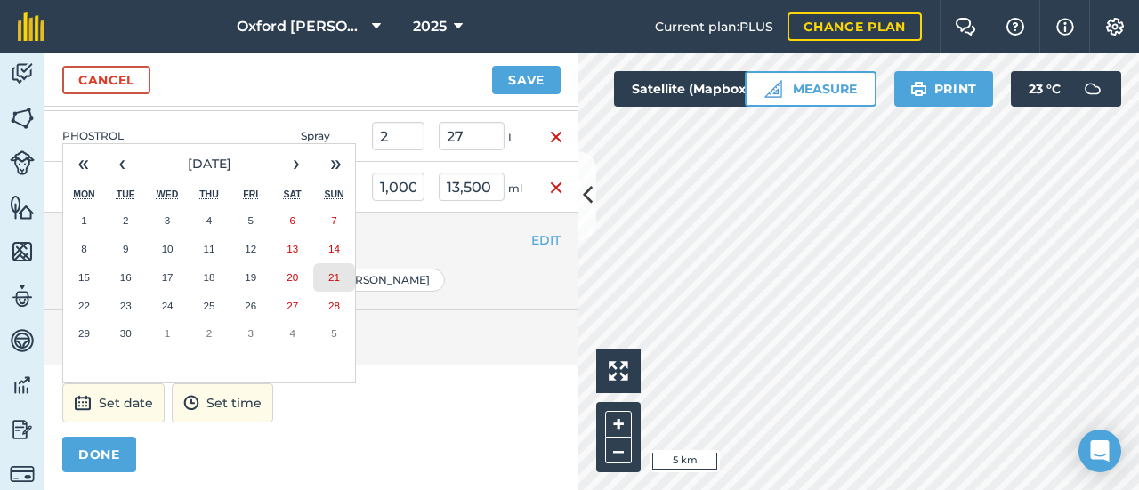
click at [337, 271] on abbr "21" at bounding box center [334, 277] width 12 height 12
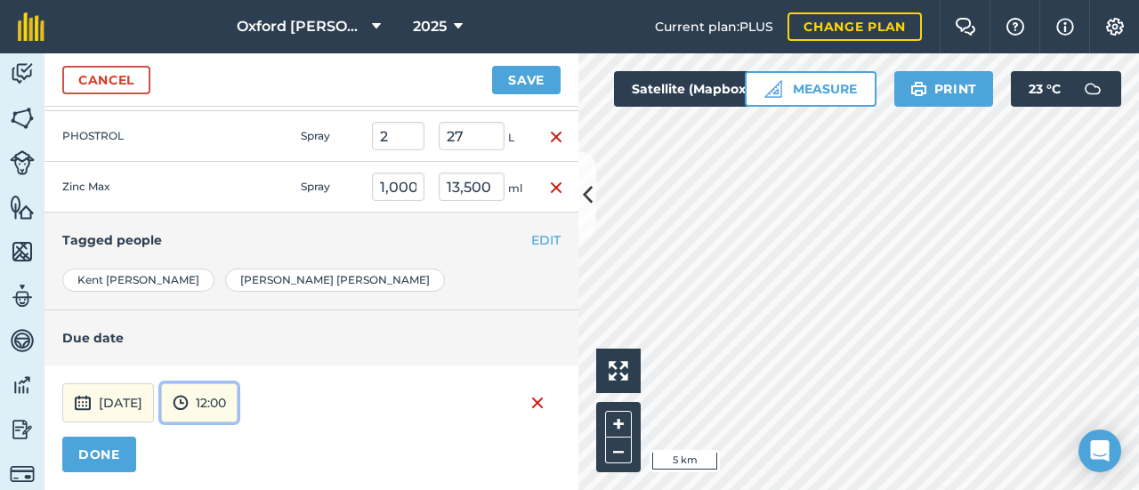
click at [238, 398] on button "12:00" at bounding box center [199, 403] width 77 height 39
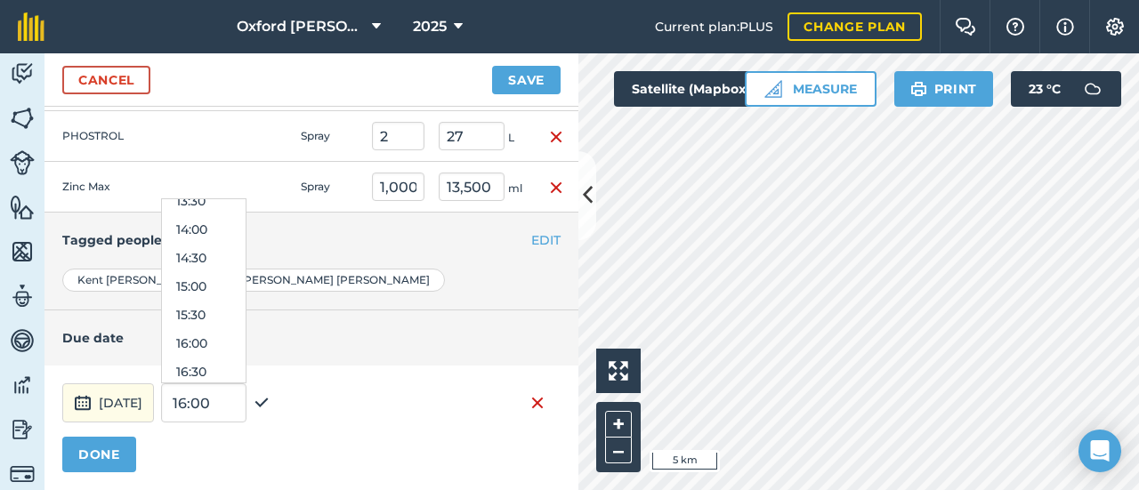
scroll to position [819, 0]
click at [225, 298] on button "16:00" at bounding box center [204, 306] width 84 height 28
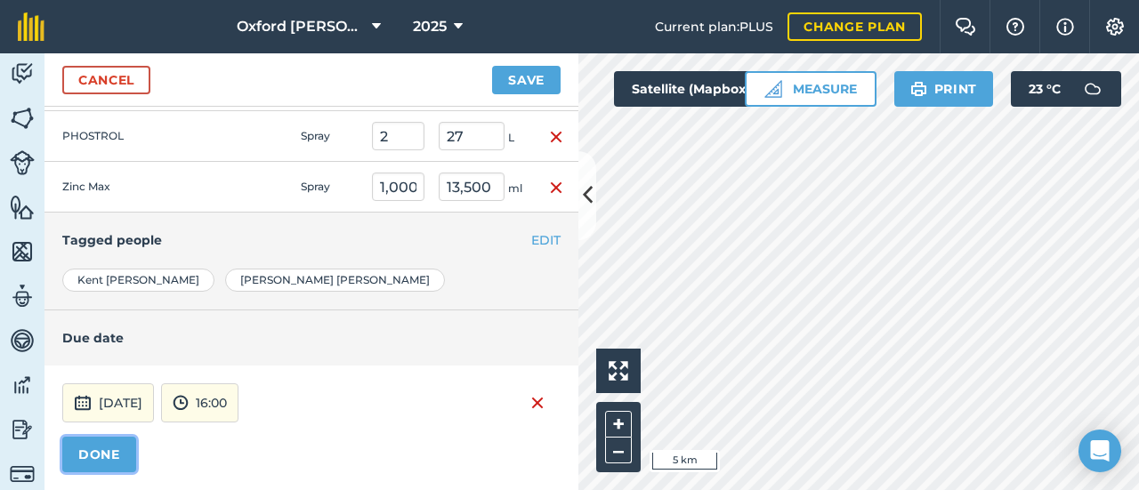
click at [106, 444] on button "DONE" at bounding box center [99, 455] width 74 height 36
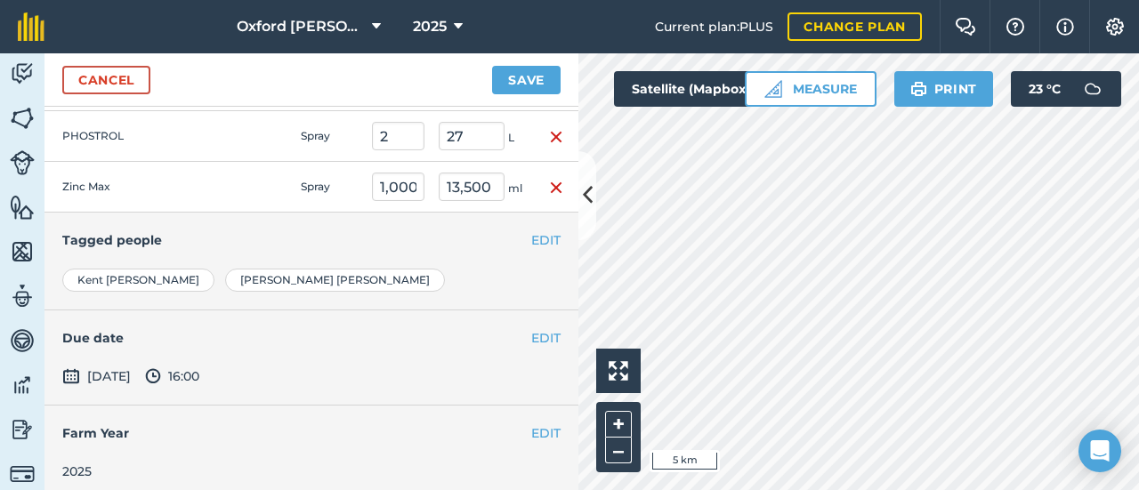
scroll to position [621, 0]
